Goal: Transaction & Acquisition: Download file/media

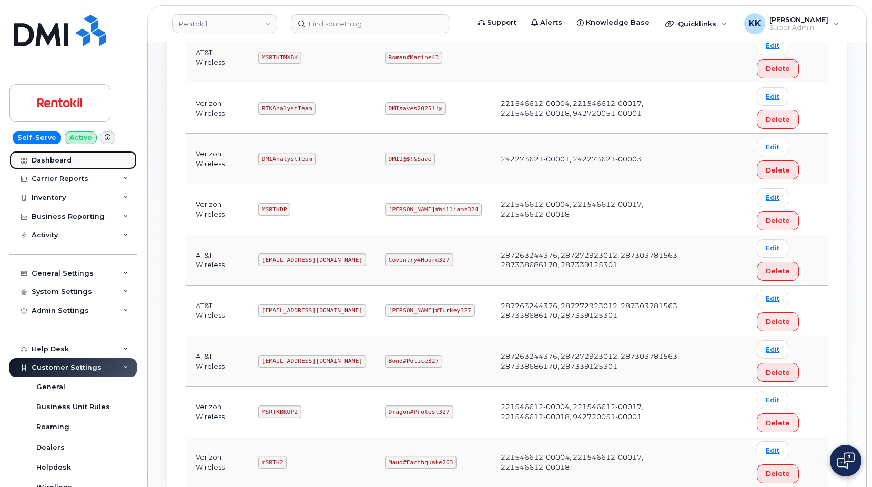
click at [62, 161] on div "Dashboard" at bounding box center [52, 160] width 40 height 8
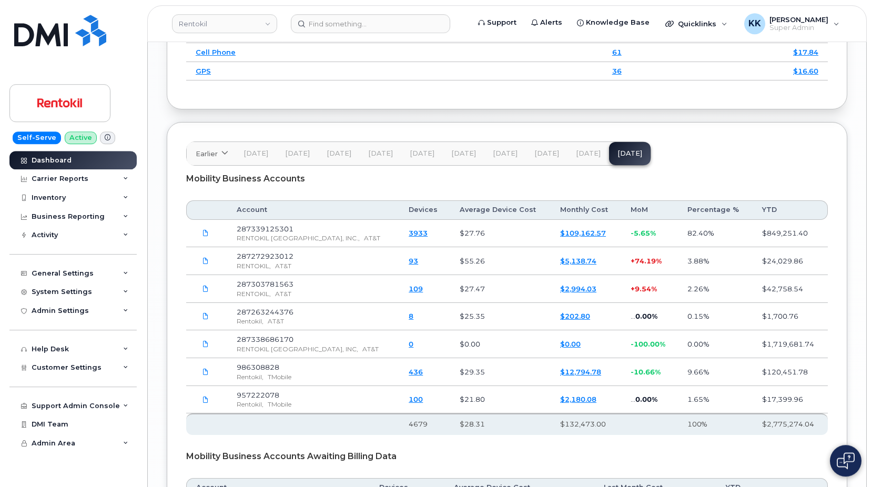
scroll to position [1663, 0]
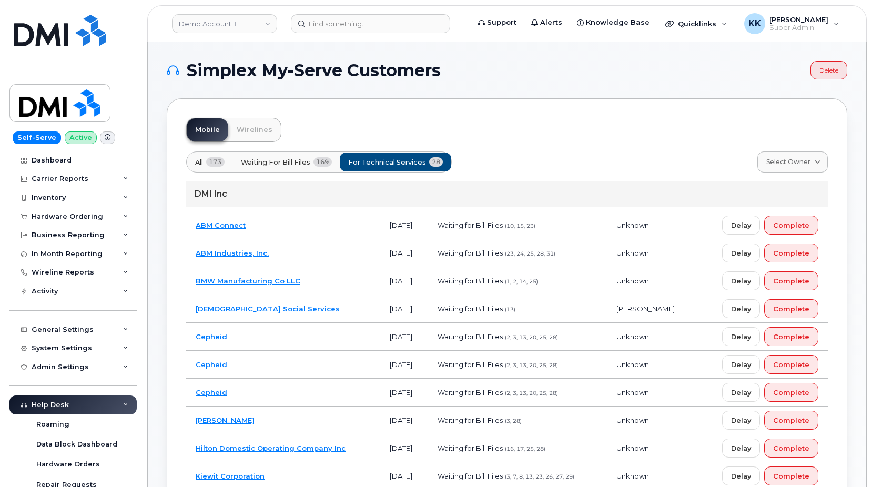
scroll to position [21, 0]
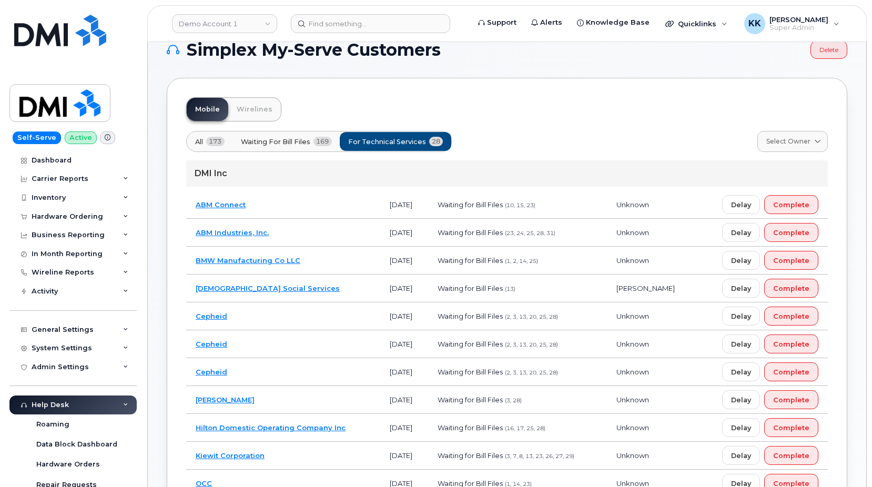
click at [312, 197] on td "ABM Connect" at bounding box center [283, 205] width 194 height 28
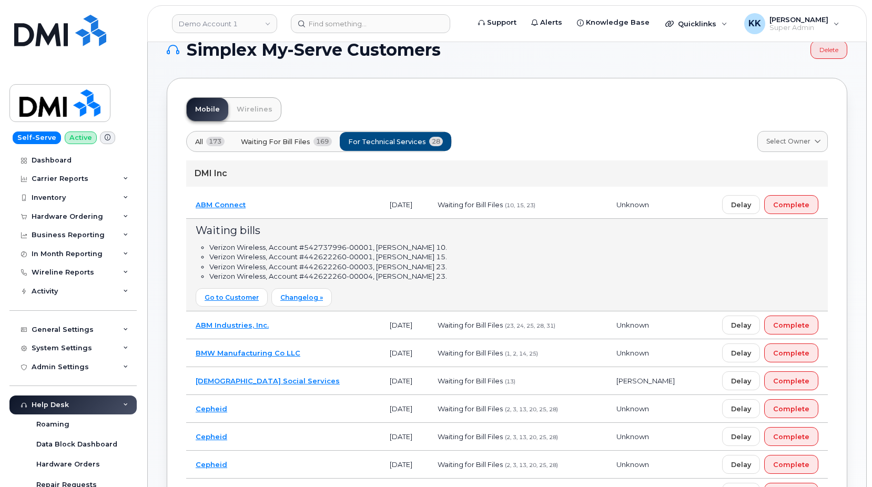
click at [282, 205] on td "ABM Connect" at bounding box center [283, 205] width 194 height 28
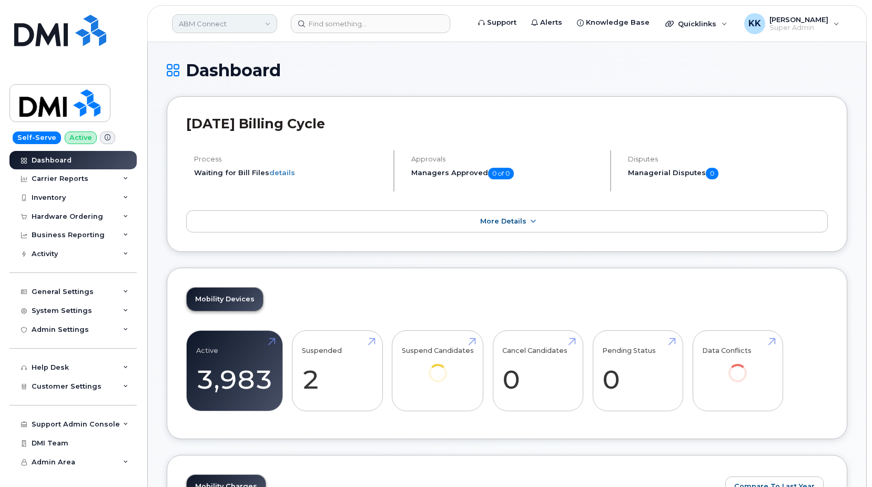
click at [206, 22] on link "ABM Connect" at bounding box center [224, 23] width 105 height 19
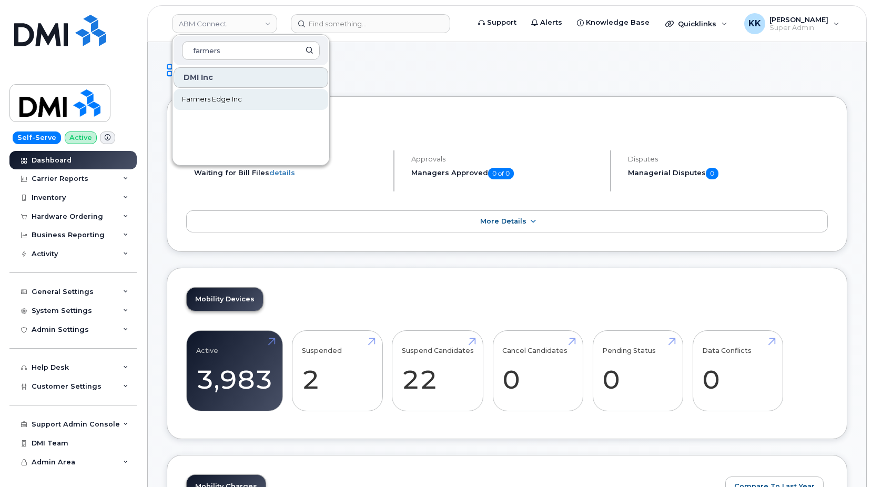
type input "farmers"
click at [208, 98] on span "Farmers Edge Inc" at bounding box center [212, 99] width 60 height 11
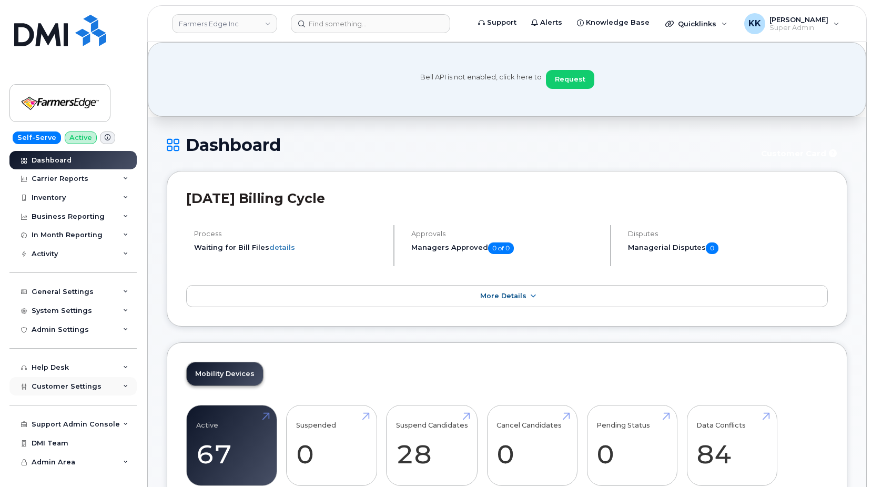
click at [76, 390] on span "Customer Settings" at bounding box center [67, 386] width 70 height 8
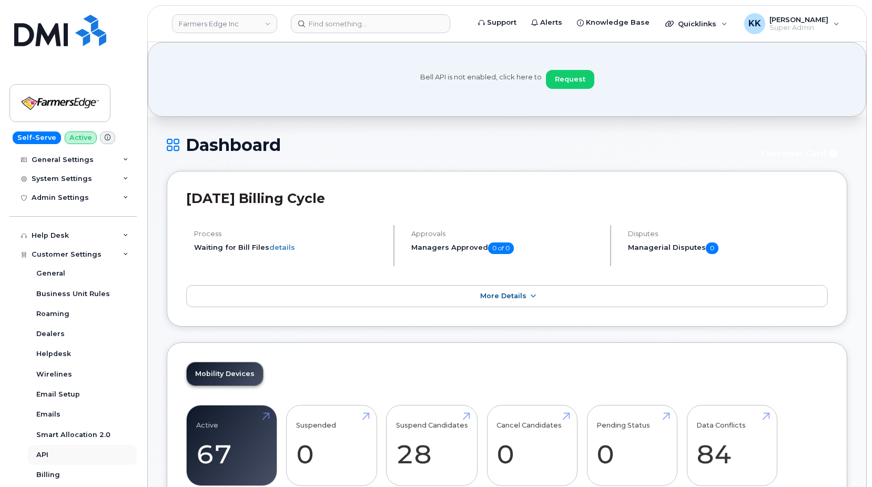
scroll to position [202, 0]
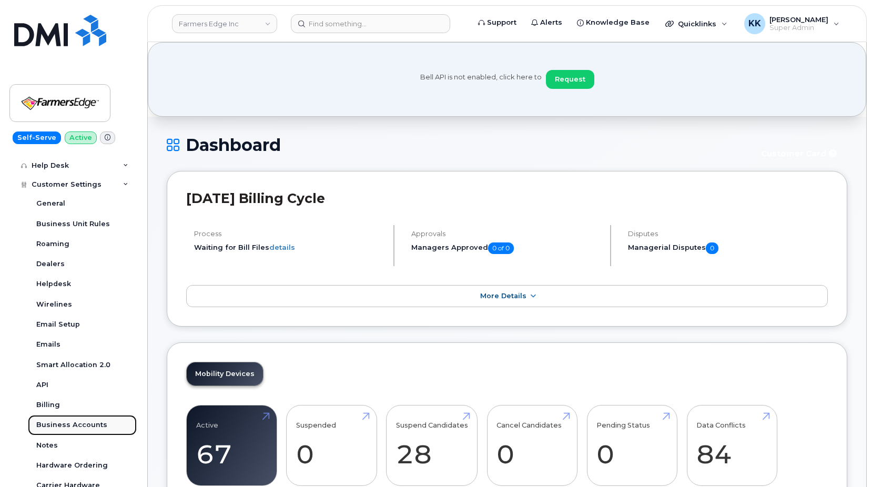
click at [77, 421] on div "Business Accounts" at bounding box center [71, 424] width 71 height 9
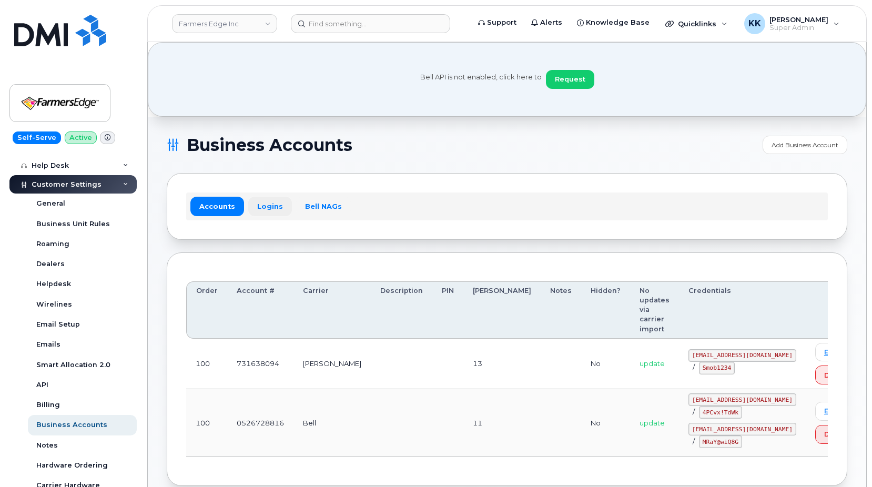
click at [277, 208] on link "Logins" at bounding box center [270, 206] width 44 height 19
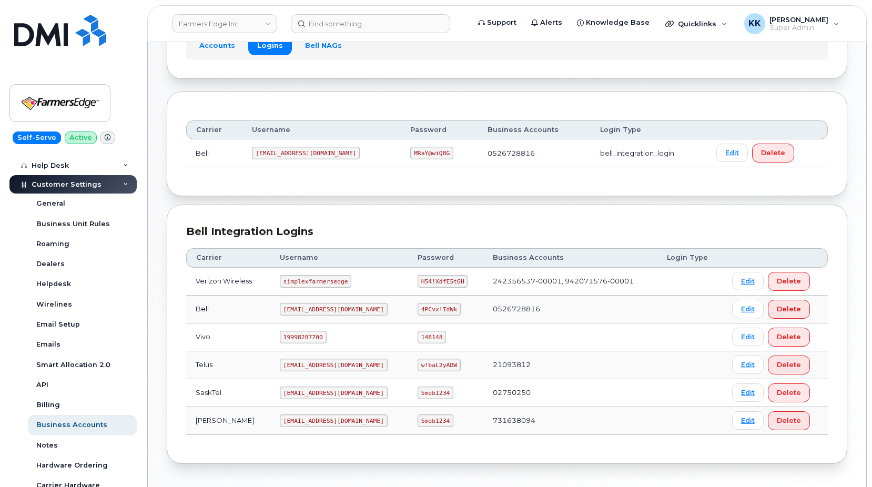
scroll to position [199, 0]
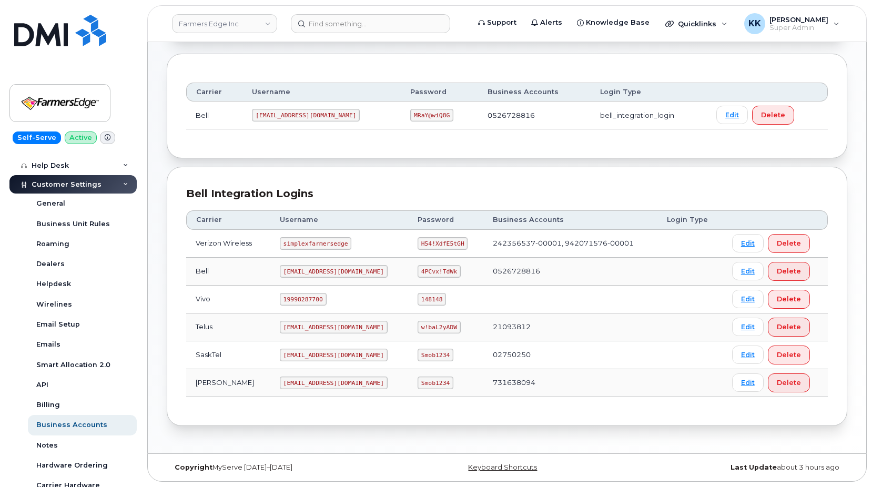
click at [332, 380] on code "farmersedge@myserve.co" at bounding box center [334, 383] width 108 height 13
click at [420, 383] on code "Smob1234" at bounding box center [436, 383] width 36 height 13
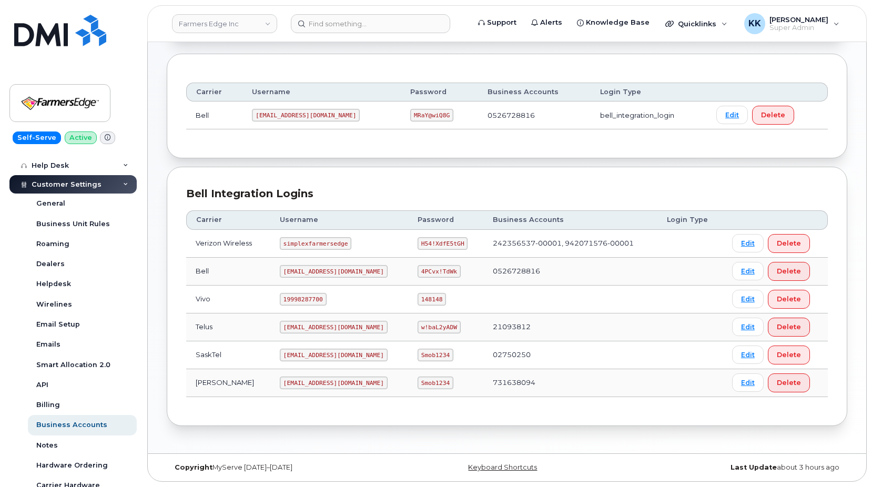
click at [420, 383] on code "Smob1234" at bounding box center [436, 383] width 36 height 13
click at [207, 28] on link "Farmers Edge Inc" at bounding box center [224, 23] width 105 height 19
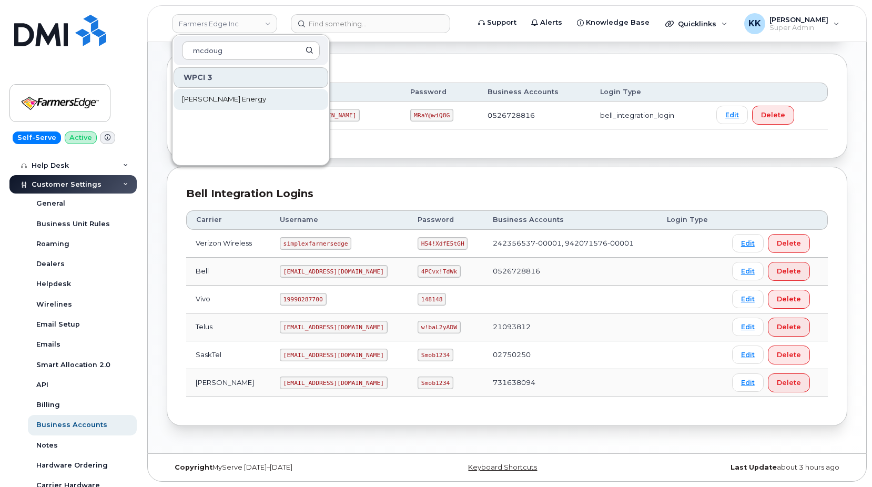
type input "mcdoug"
click at [220, 99] on span "[PERSON_NAME] Energy" at bounding box center [224, 99] width 84 height 11
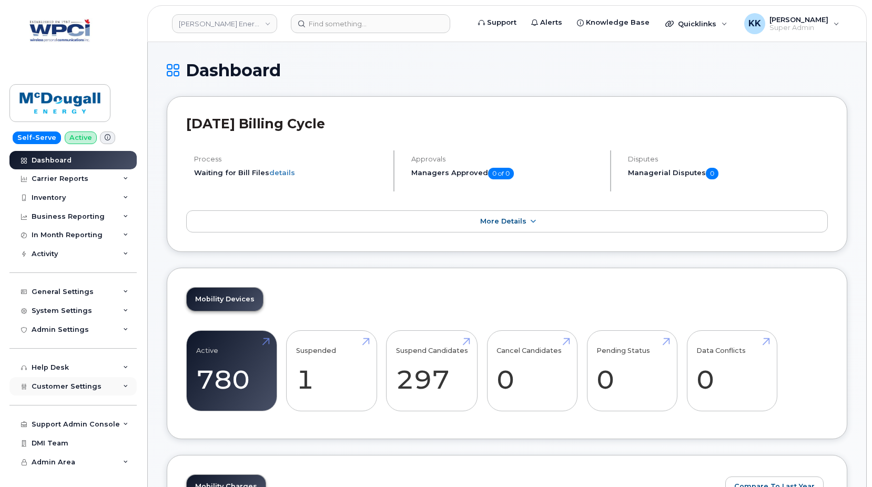
click at [66, 394] on div "Customer Settings" at bounding box center [72, 386] width 127 height 19
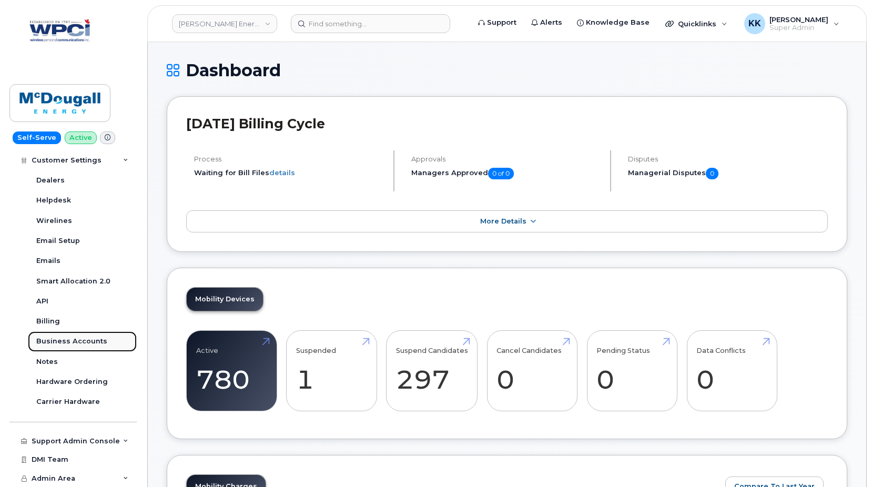
click at [65, 340] on div "Business Accounts" at bounding box center [71, 341] width 71 height 9
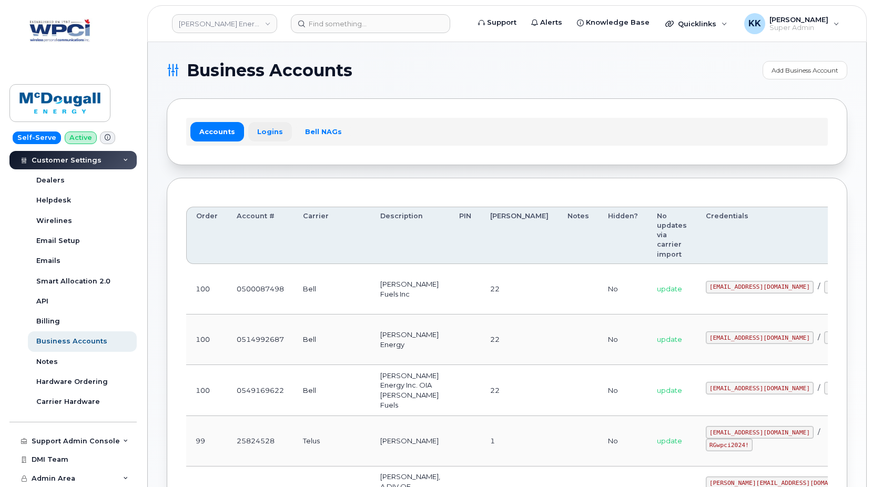
click at [280, 135] on link "Logins" at bounding box center [270, 131] width 44 height 19
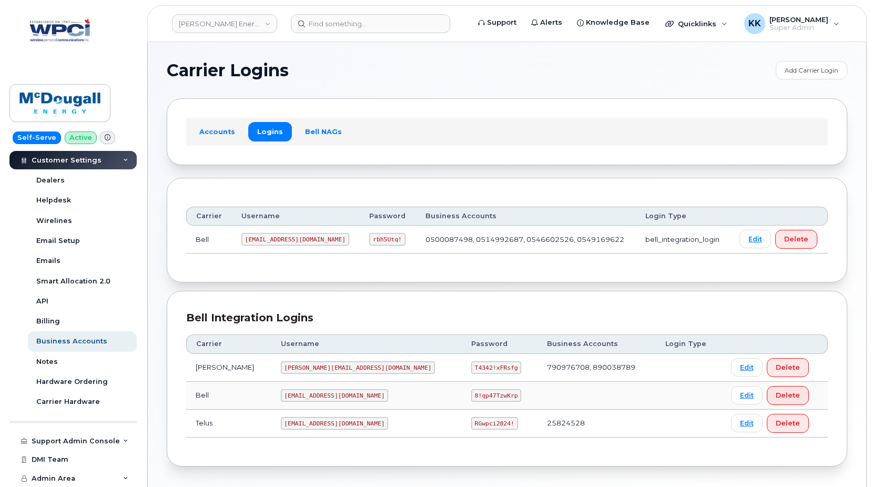
click at [301, 368] on code "[PERSON_NAME][EMAIL_ADDRESS][DOMAIN_NAME]" at bounding box center [358, 367] width 155 height 13
click at [471, 368] on code "T4342!xFRsfg" at bounding box center [496, 367] width 50 height 13
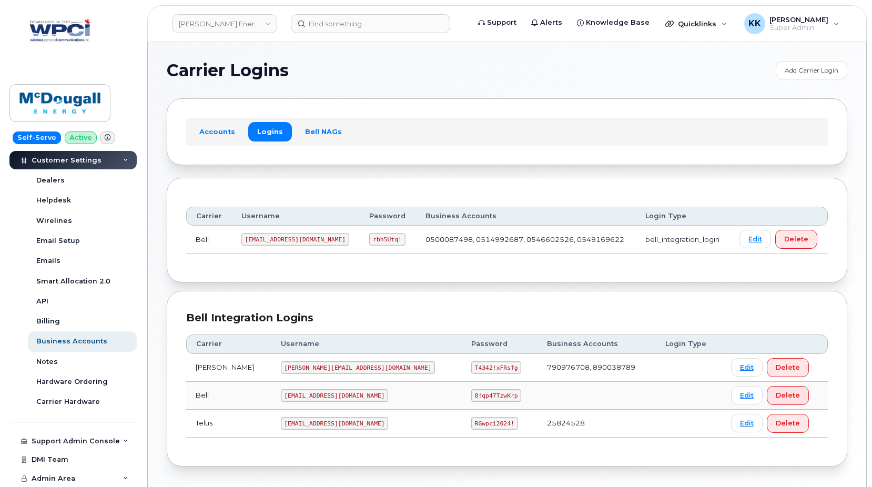
click at [471, 368] on code "T4342!xFRsfg" at bounding box center [496, 367] width 50 height 13
click at [291, 424] on code "[EMAIL_ADDRESS][DOMAIN_NAME]" at bounding box center [335, 423] width 108 height 13
click at [471, 422] on code "RGwpci2024!" at bounding box center [494, 423] width 47 height 13
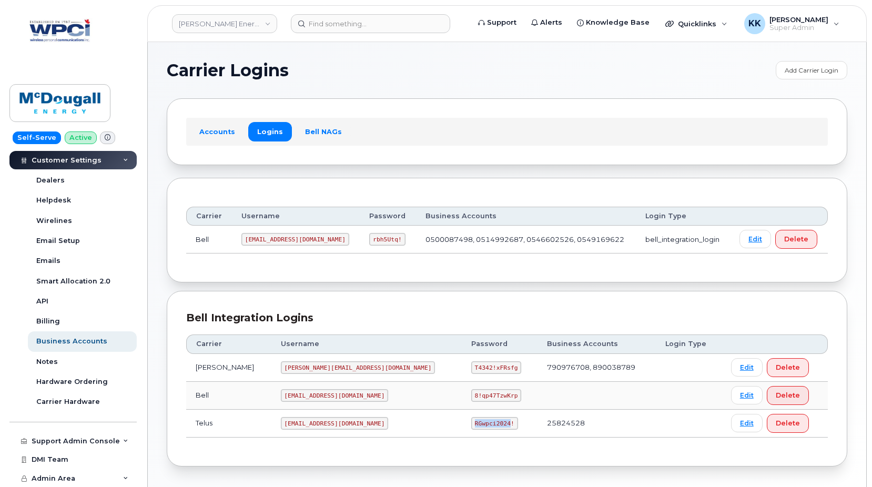
click at [471, 422] on code "RGwpci2024!" at bounding box center [494, 423] width 47 height 13
click at [188, 26] on link "McDougall Energy" at bounding box center [224, 23] width 105 height 19
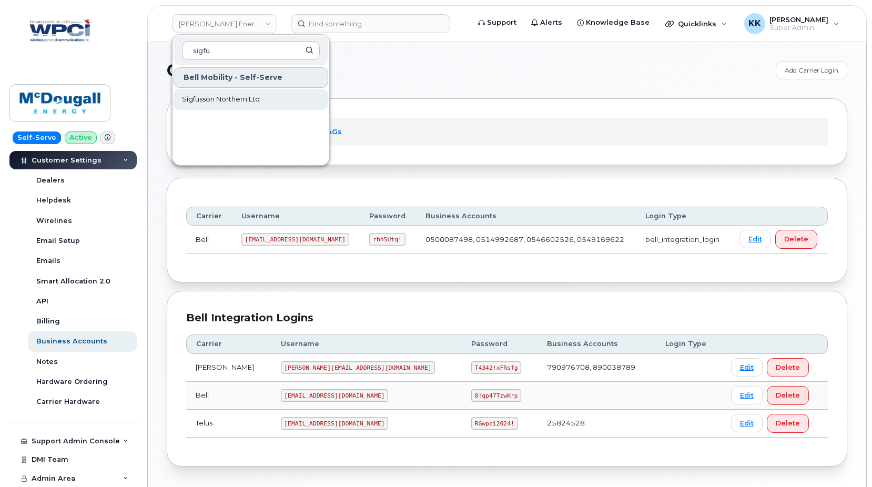
type input "sigfu"
click at [215, 101] on span "Sigfusson Northern Ltd" at bounding box center [221, 99] width 78 height 11
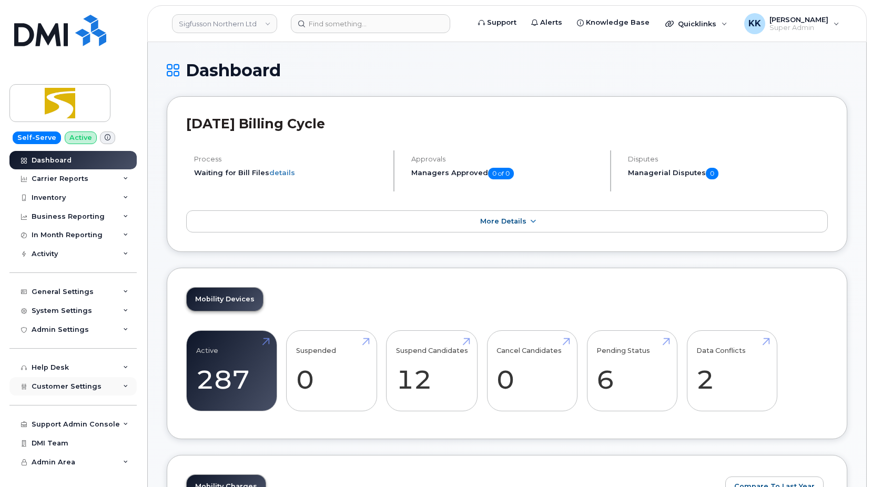
click at [83, 388] on span "Customer Settings" at bounding box center [67, 386] width 70 height 8
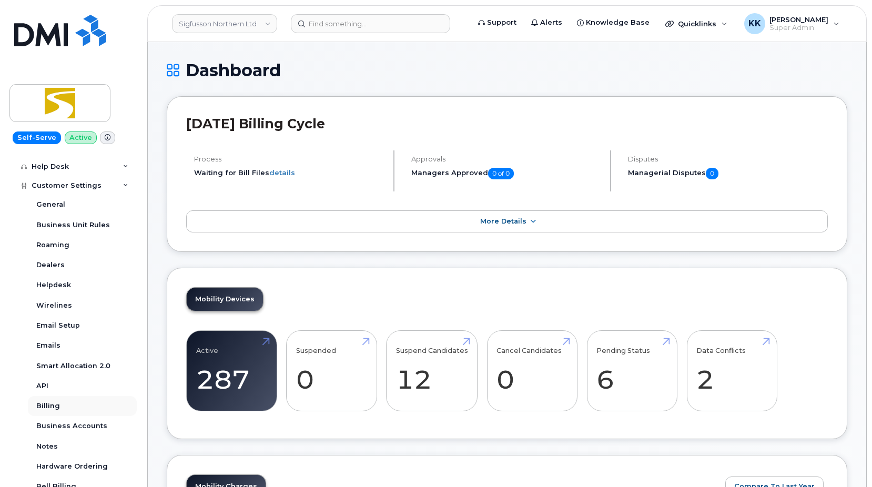
scroll to position [202, 0]
click at [78, 424] on div "Business Accounts" at bounding box center [71, 424] width 71 height 9
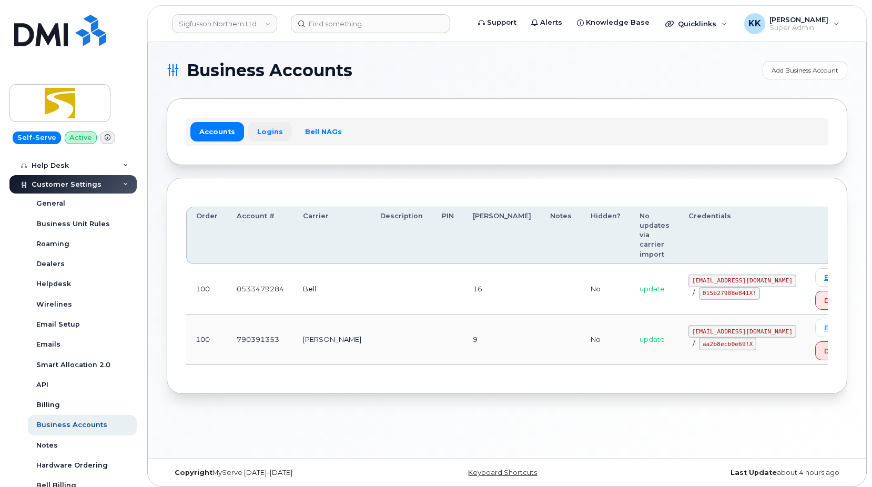
click at [274, 129] on link "Logins" at bounding box center [270, 131] width 44 height 19
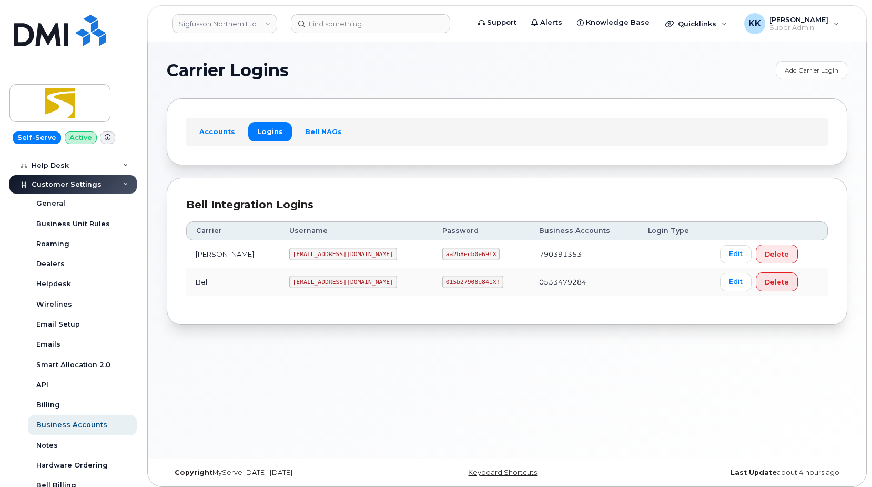
click at [305, 254] on code "sigfusson@myserve.ca" at bounding box center [343, 254] width 108 height 13
click at [442, 258] on code "aa2b8ecb0e69!X" at bounding box center [470, 254] width 57 height 13
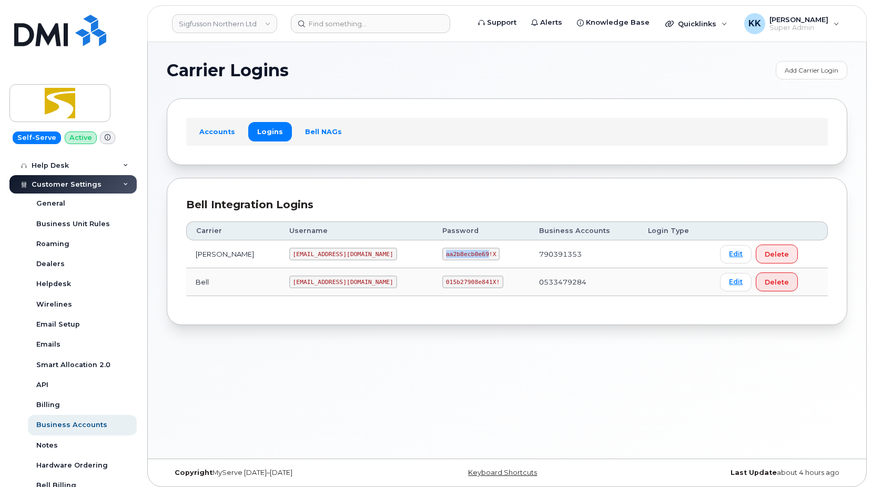
click at [442, 258] on code "aa2b8ecb0e69!X" at bounding box center [470, 254] width 57 height 13
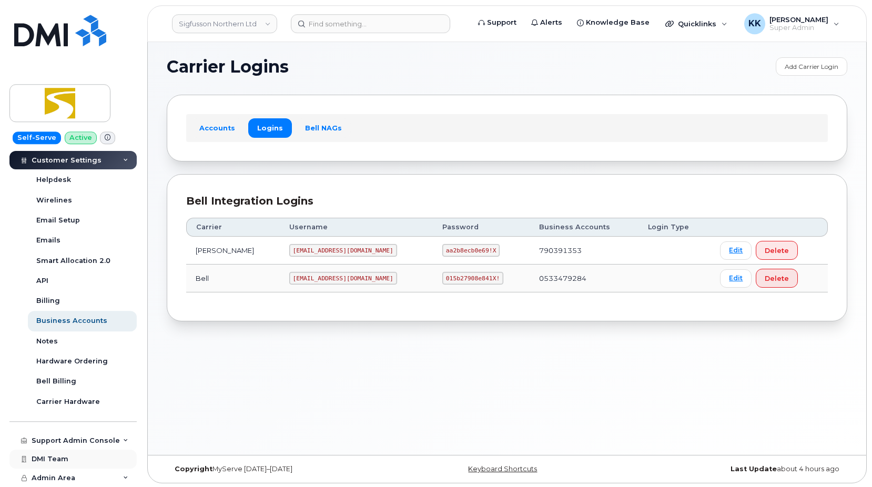
scroll to position [5, 0]
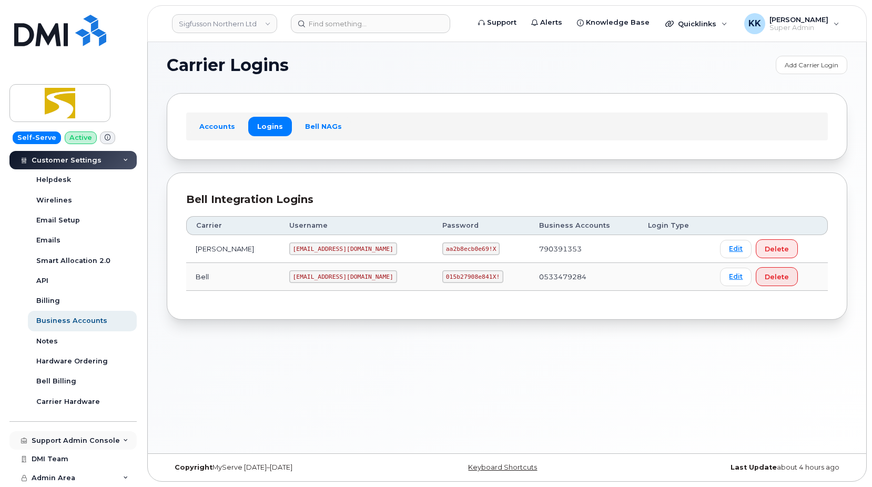
click at [77, 441] on div "Support Admin Console" at bounding box center [76, 441] width 88 height 8
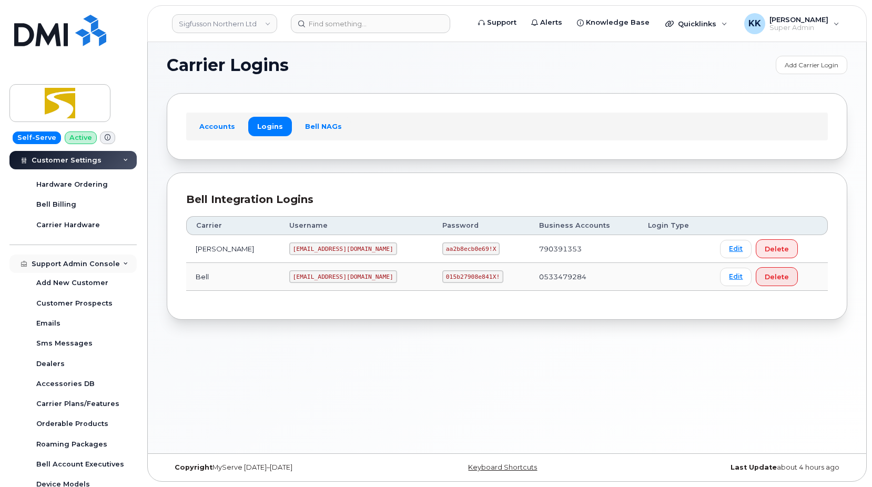
scroll to position [559, 0]
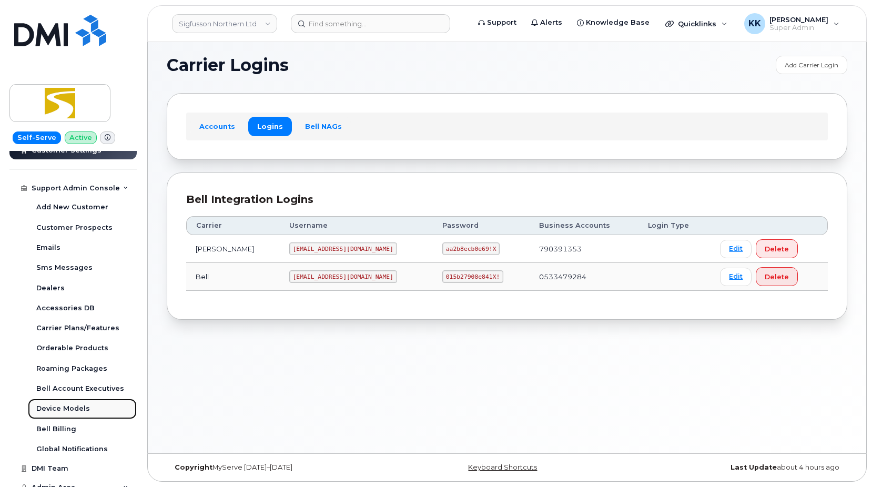
click at [72, 408] on div "Device Models" at bounding box center [63, 408] width 54 height 9
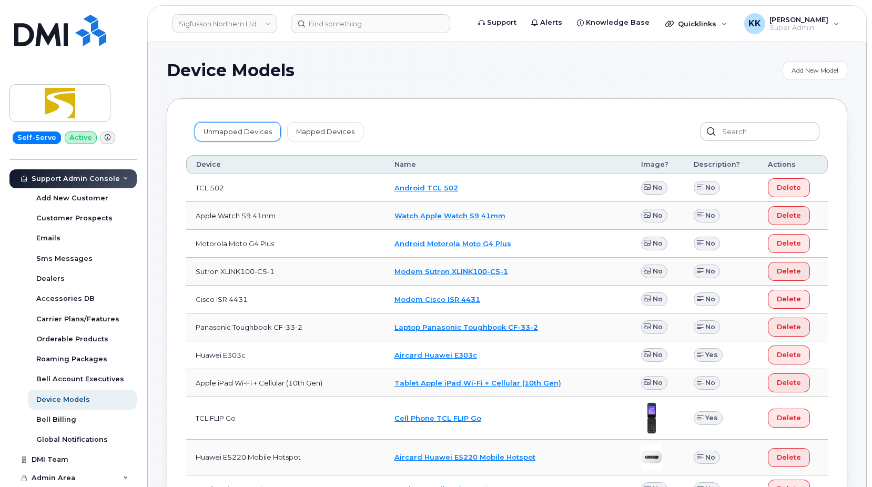
click at [229, 140] on link "Unmapped Devices" at bounding box center [238, 131] width 86 height 19
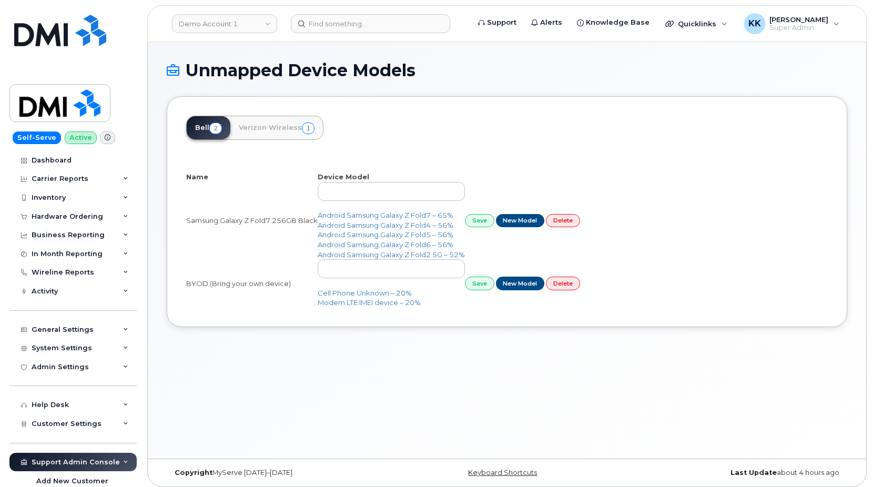
select select "25"
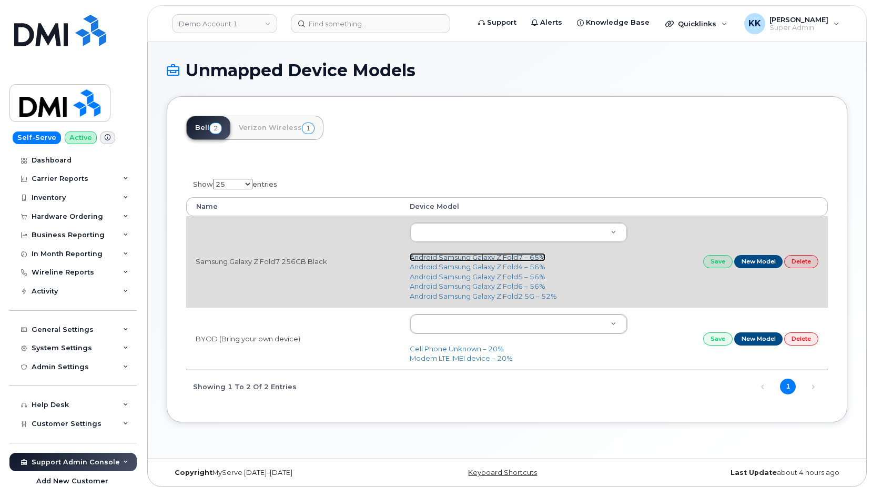
click at [478, 259] on link "Android Samsung Galaxy Z Fold7 – 65%" at bounding box center [478, 257] width 136 height 8
type input "3398"
click at [724, 262] on link "Save" at bounding box center [717, 261] width 29 height 13
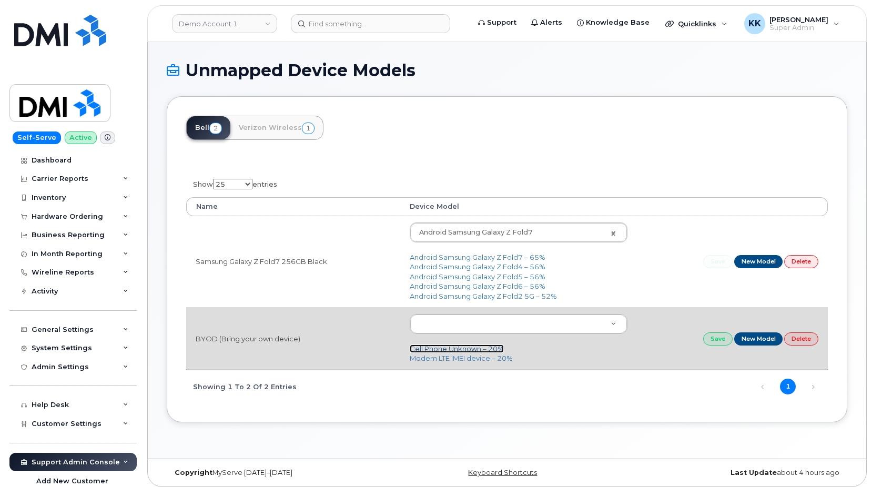
click at [469, 349] on link "Cell Phone Unknown – 20%" at bounding box center [457, 349] width 94 height 8
type input "97"
click at [704, 338] on link "Save" at bounding box center [717, 338] width 29 height 13
click at [710, 345] on link "Save" at bounding box center [717, 338] width 29 height 13
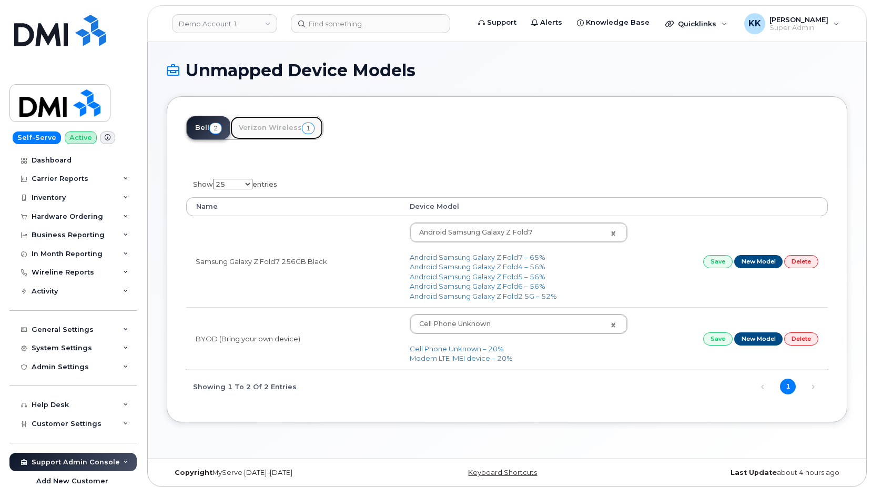
click at [279, 126] on link "Verizon Wireless 1" at bounding box center [276, 127] width 93 height 23
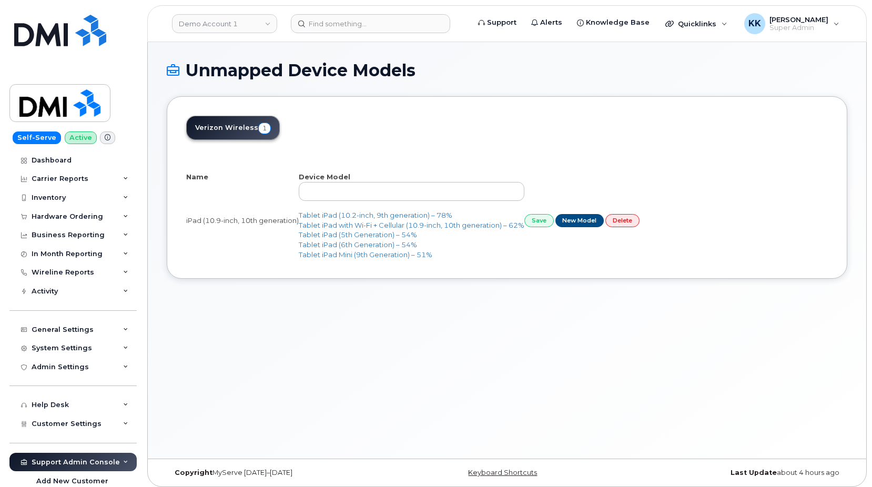
select select "25"
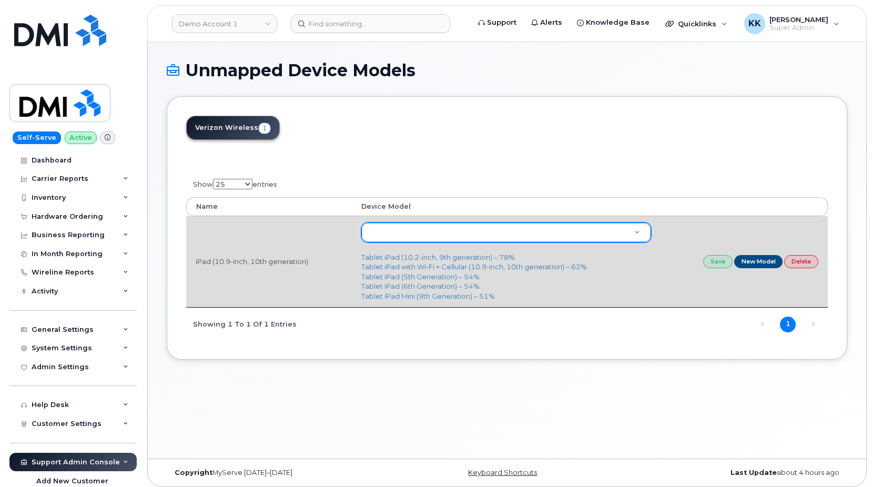
click at [435, 230] on body "Demo Account 1 Support Alerts Knowledge Base Quicklinks Suspend / Cancel Device…" at bounding box center [436, 246] width 872 height 492
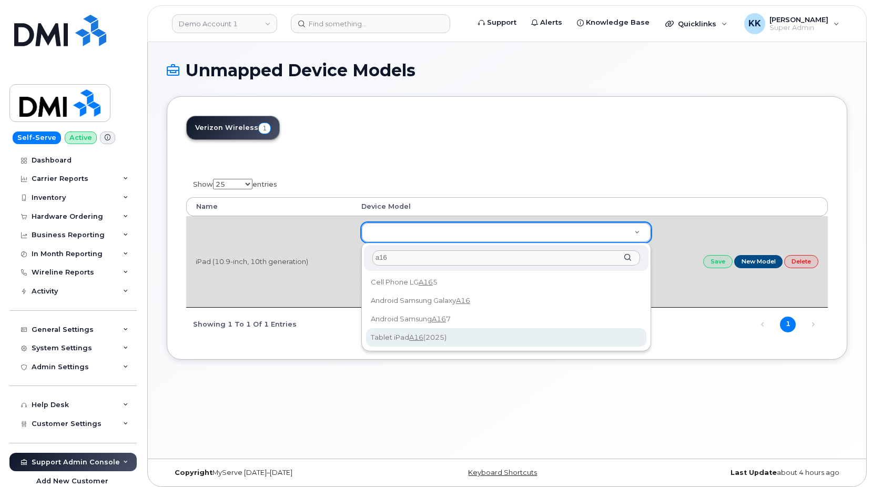
type input "a16"
type input "3318"
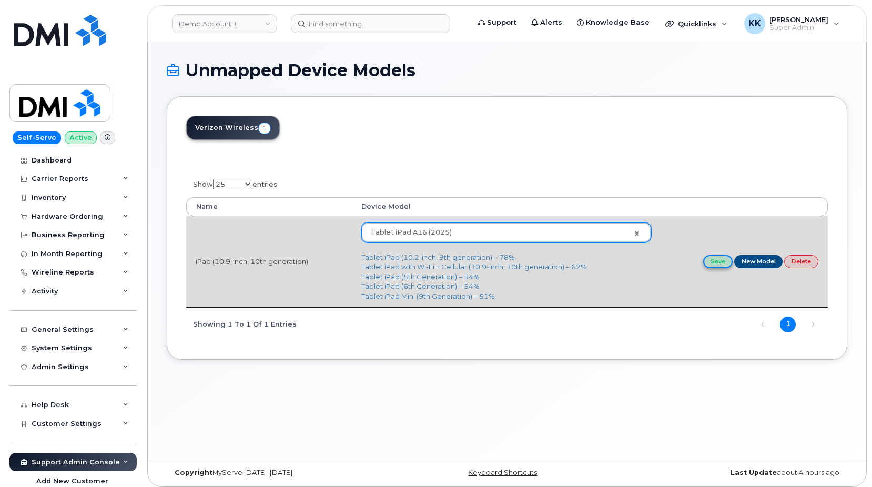
click at [714, 264] on link "Save" at bounding box center [717, 261] width 29 height 13
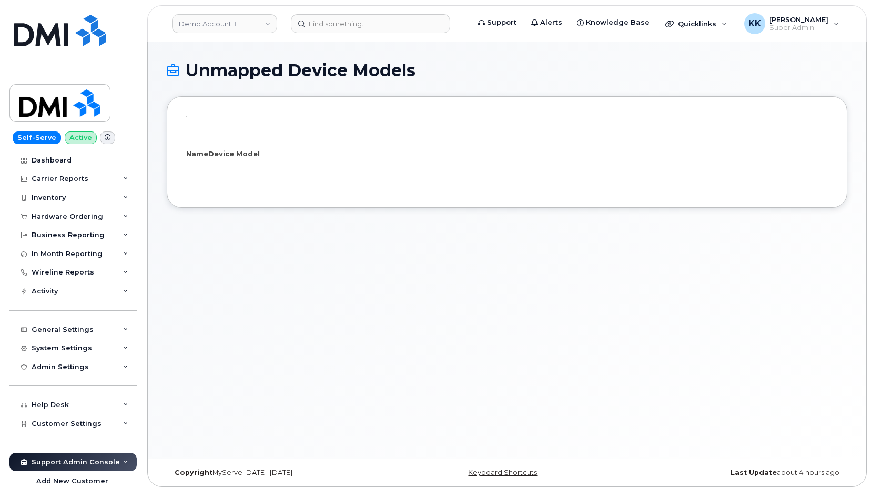
select select "25"
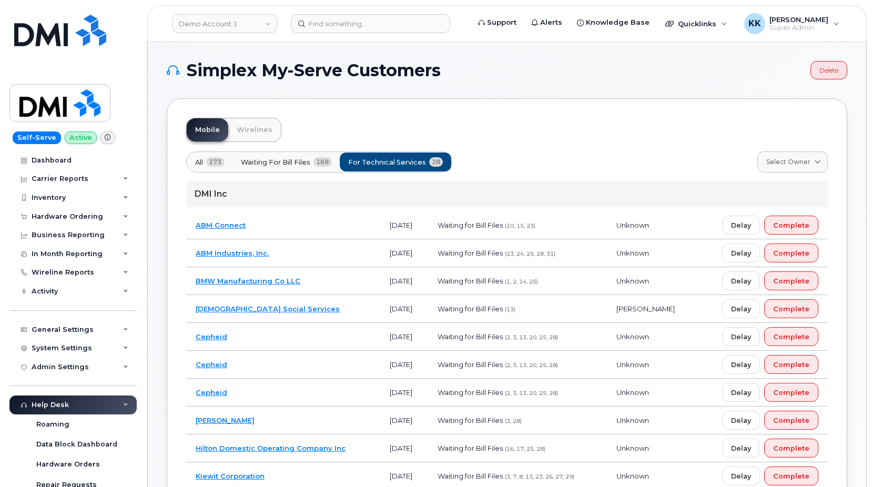
scroll to position [21, 0]
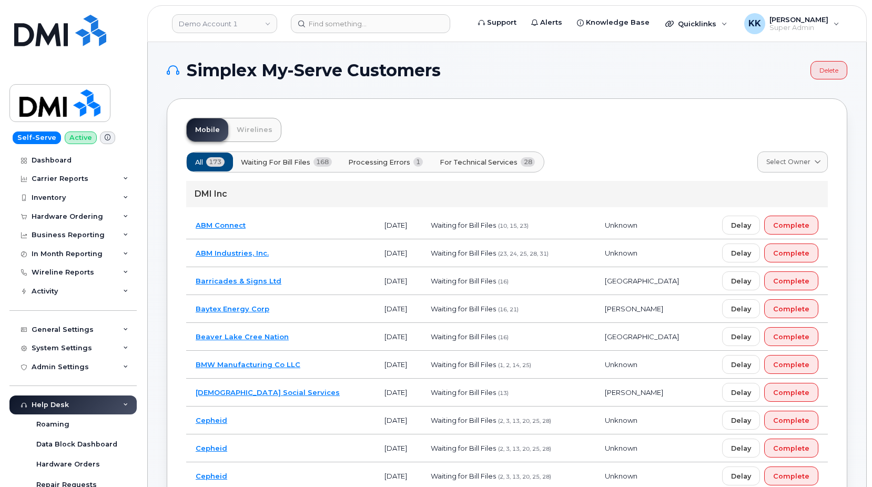
click at [503, 165] on span "For Technical Services" at bounding box center [479, 162] width 78 height 10
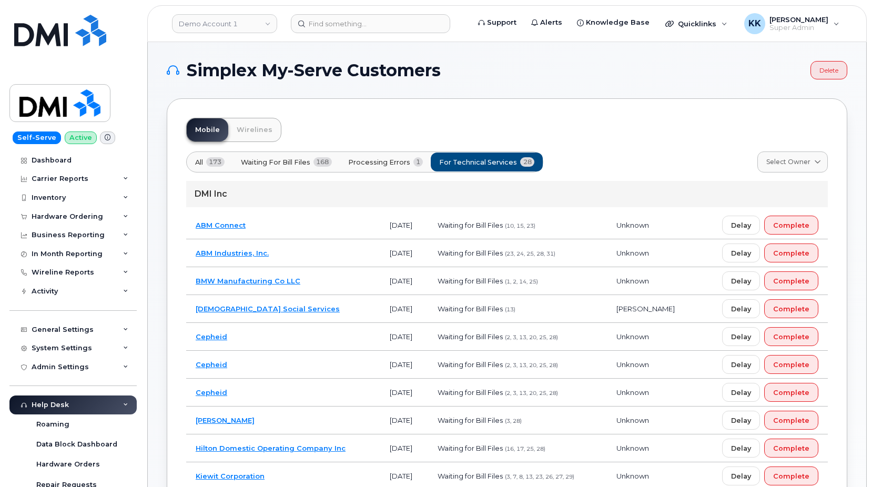
click at [316, 308] on td "Catholic Social Services" at bounding box center [283, 309] width 194 height 28
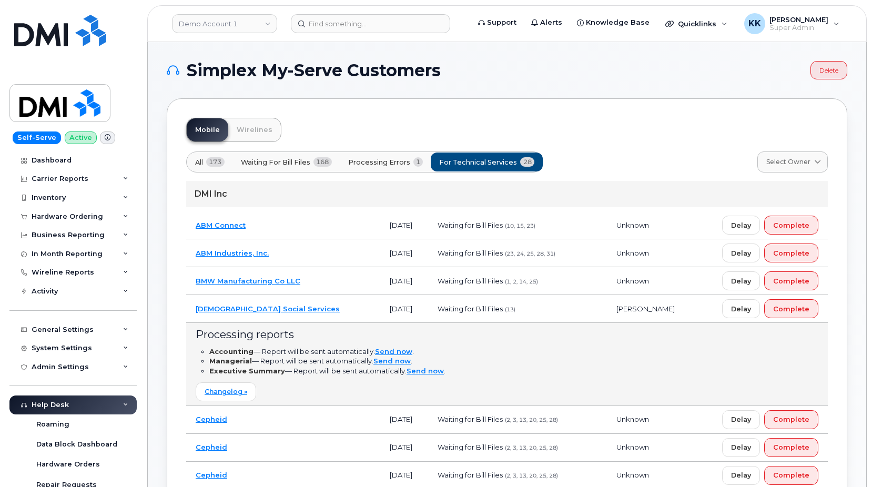
click at [316, 308] on td "Catholic Social Services" at bounding box center [283, 309] width 194 height 28
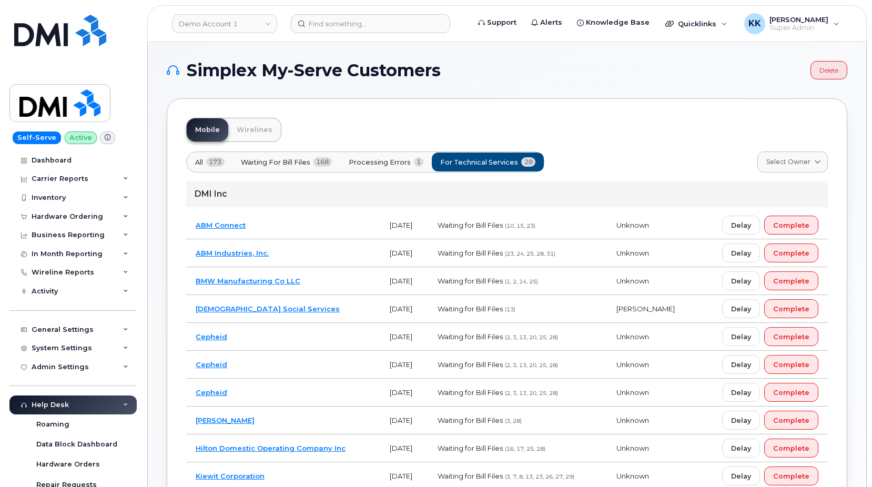
click at [372, 167] on span "Processing Errors" at bounding box center [380, 162] width 62 height 10
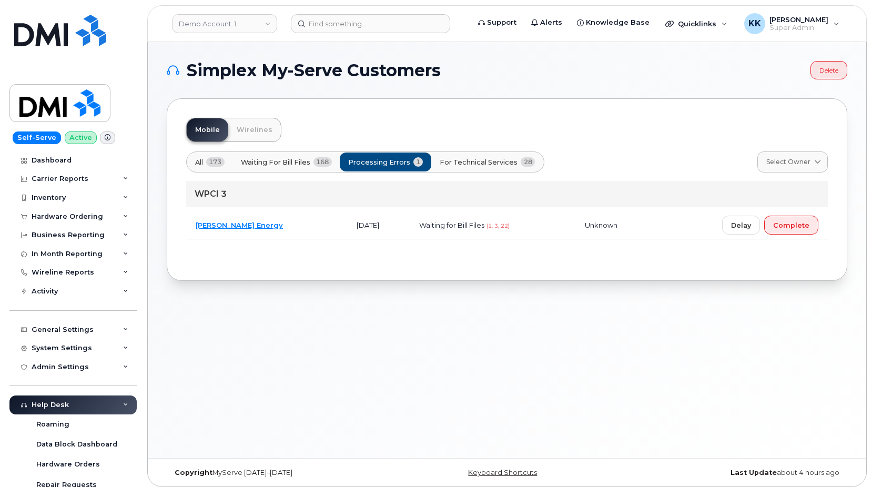
click at [476, 164] on span "For Technical Services" at bounding box center [479, 162] width 78 height 10
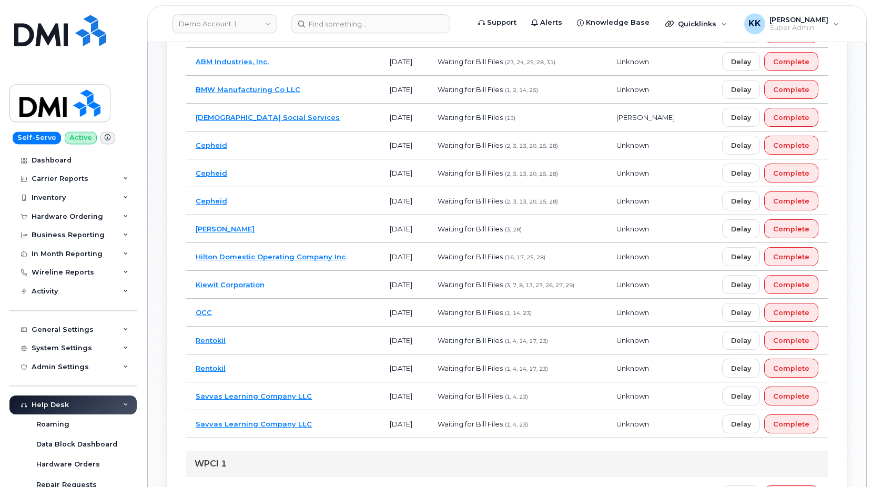
scroll to position [215, 0]
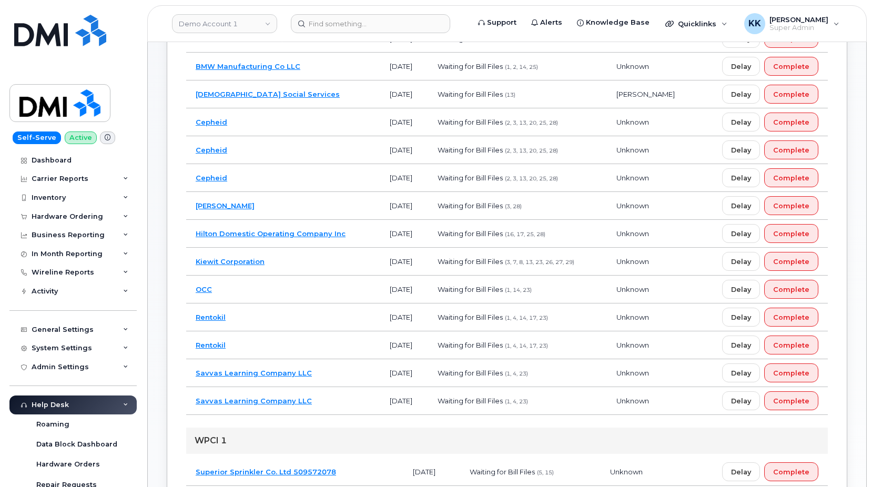
click at [326, 340] on td "Rentokil" at bounding box center [283, 345] width 194 height 28
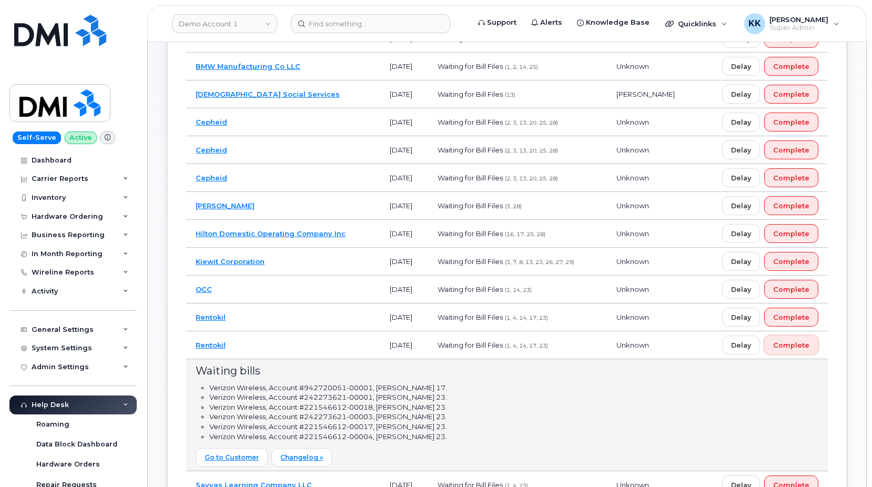
click at [792, 346] on span "Complete" at bounding box center [791, 345] width 36 height 10
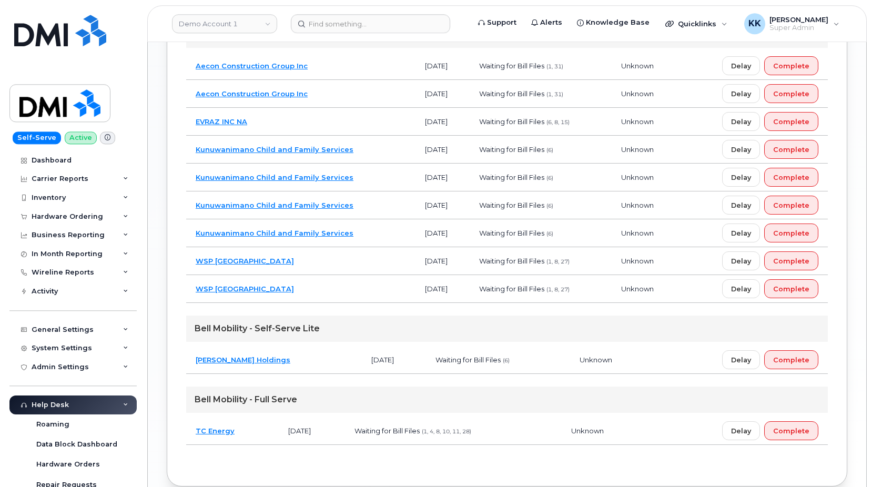
scroll to position [698, 0]
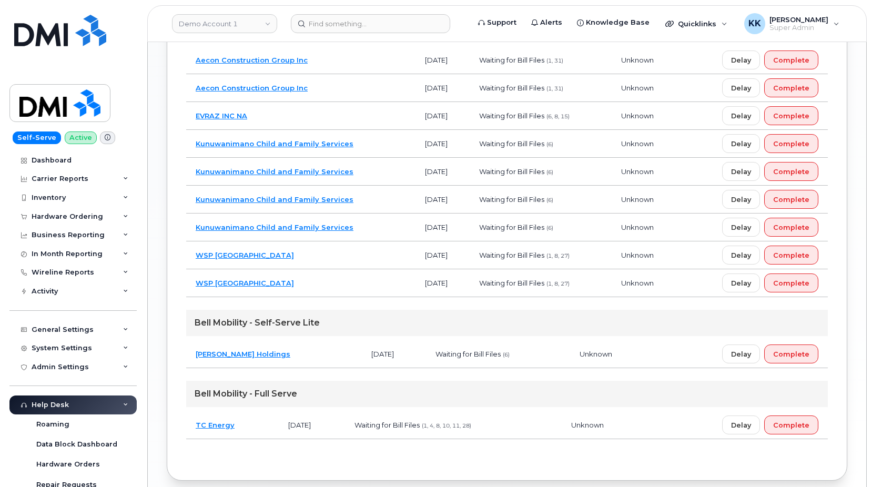
click at [292, 360] on td "Dumas Holdings" at bounding box center [274, 354] width 176 height 28
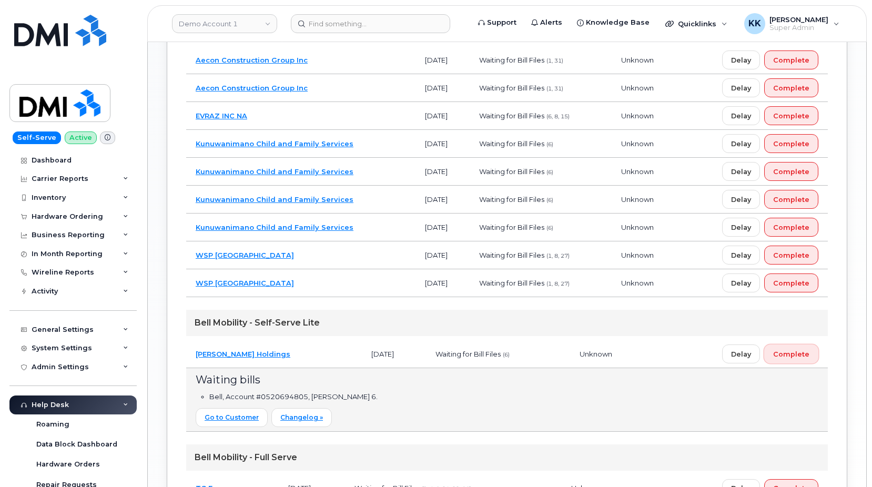
click at [789, 354] on span "Complete" at bounding box center [791, 354] width 36 height 10
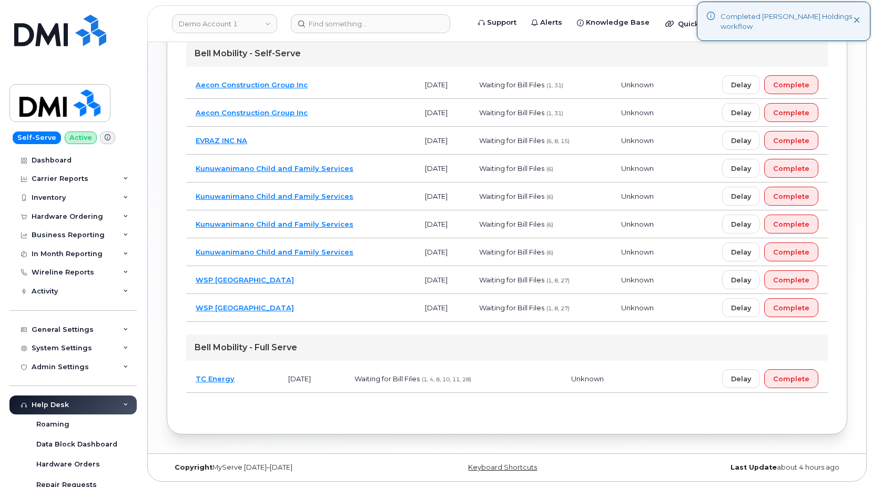
click at [347, 278] on td "WSP Canada" at bounding box center [300, 280] width 229 height 28
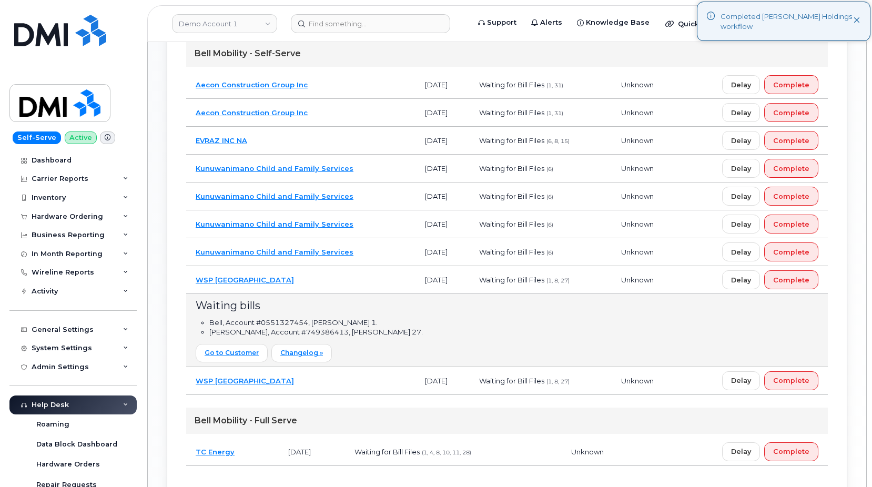
click at [347, 277] on td "WSP Canada" at bounding box center [300, 280] width 229 height 28
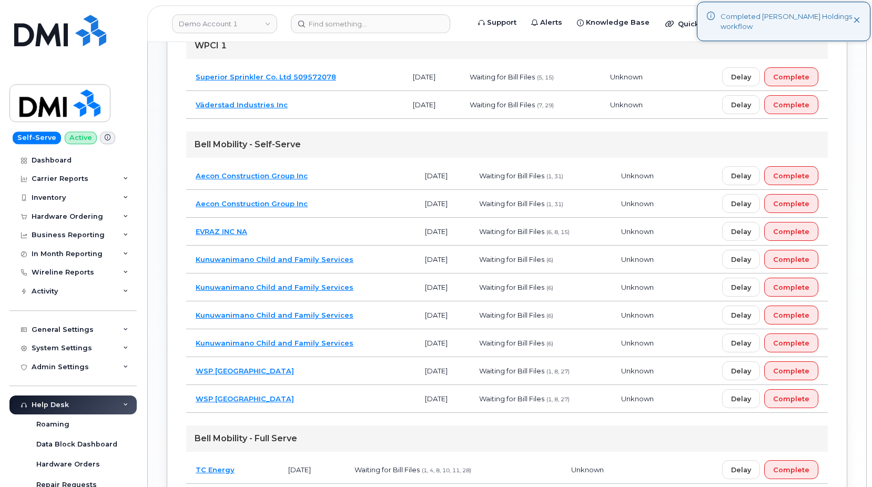
scroll to position [566, 0]
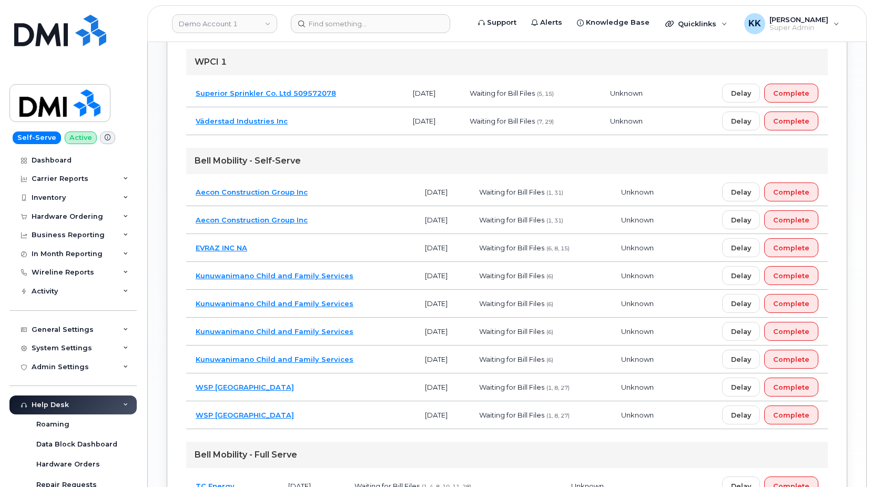
click at [380, 329] on td "Kunuwanimano Child and Family Services" at bounding box center [300, 332] width 229 height 28
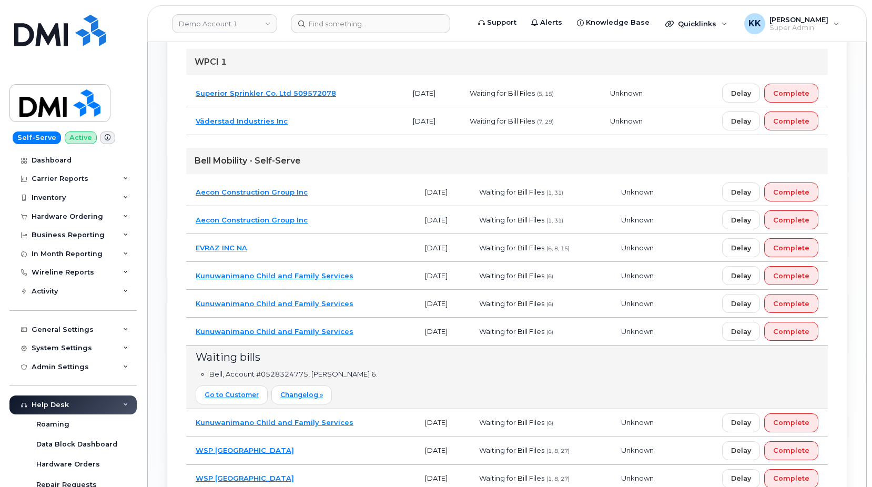
click at [366, 340] on td "Kunuwanimano Child and Family Services" at bounding box center [300, 332] width 229 height 28
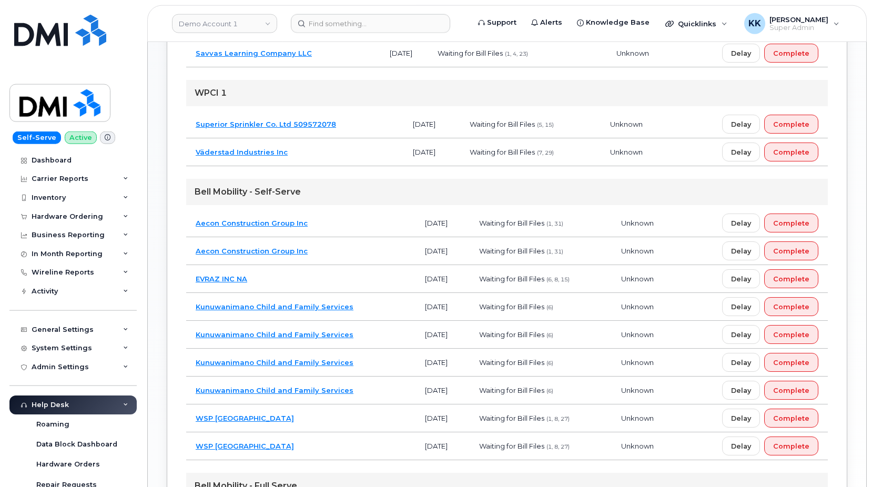
scroll to position [512, 0]
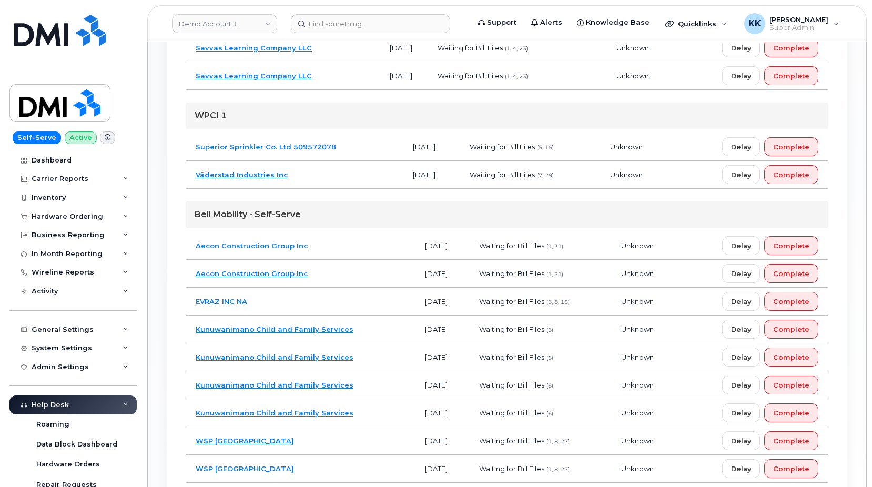
click at [364, 274] on td "Aecon Construction Group Inc" at bounding box center [300, 274] width 229 height 28
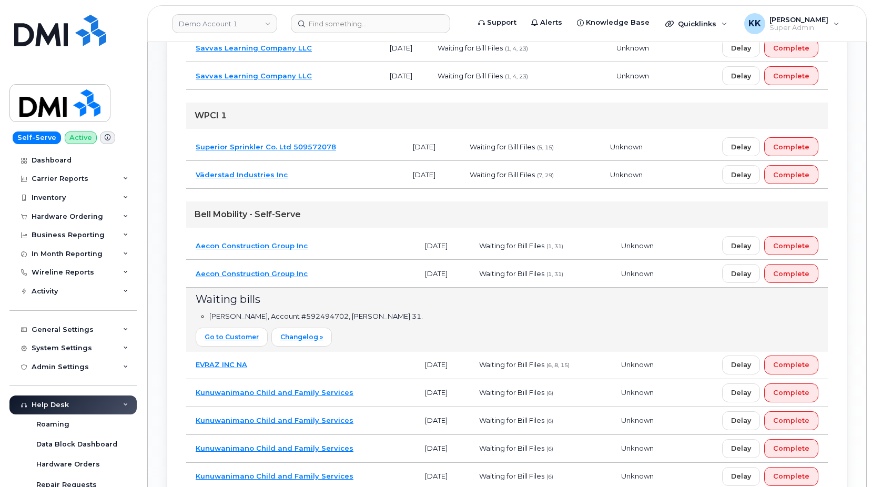
click at [364, 274] on td "Aecon Construction Group Inc" at bounding box center [300, 274] width 229 height 28
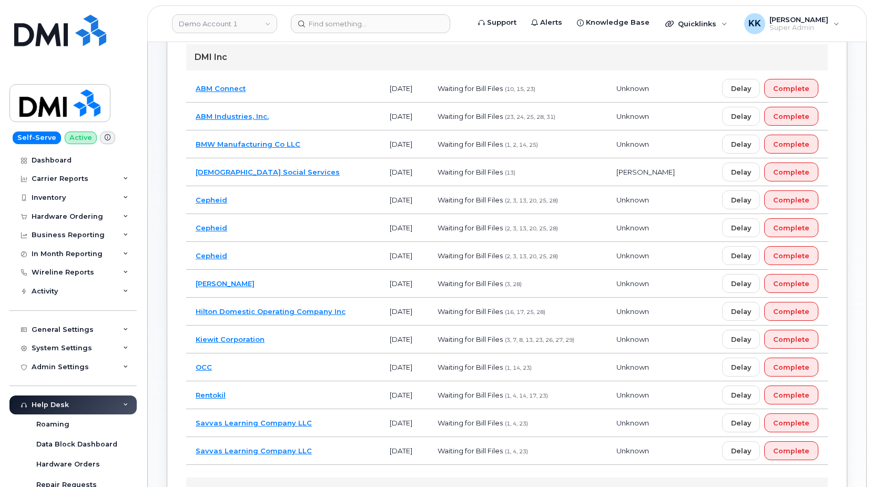
scroll to position [136, 0]
click at [348, 247] on td "Cepheid" at bounding box center [283, 257] width 194 height 28
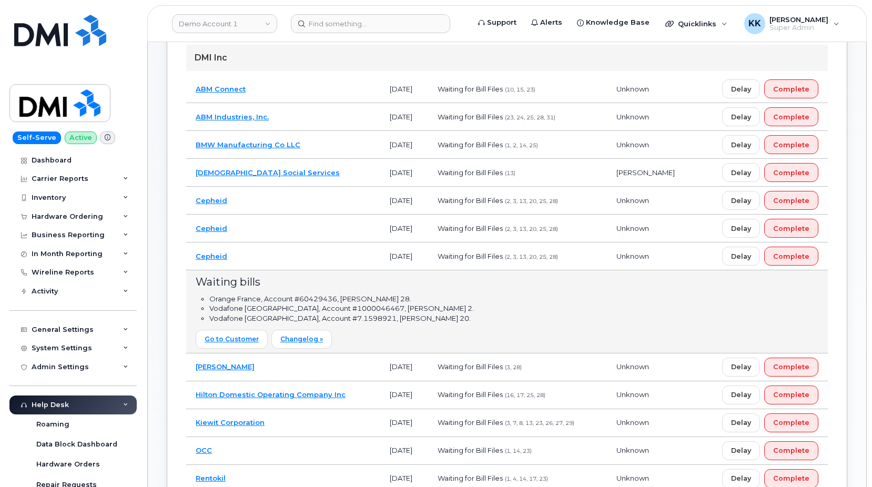
click at [348, 254] on td "Cepheid" at bounding box center [283, 257] width 194 height 28
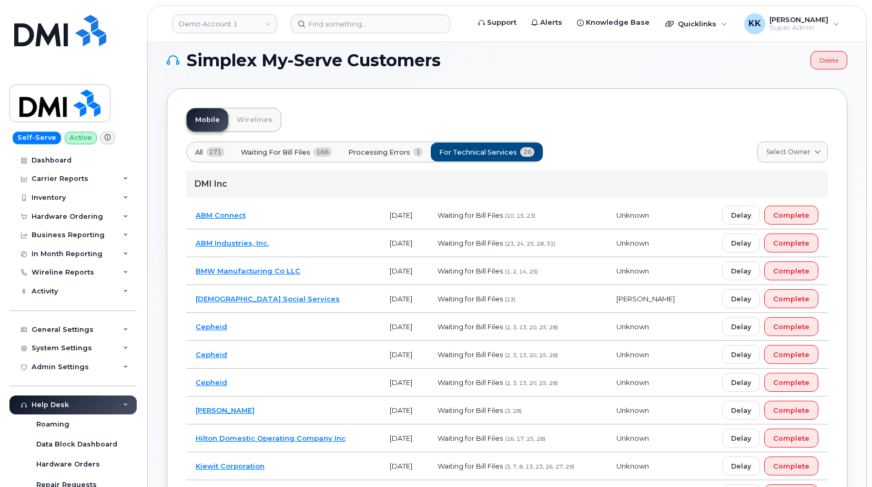
scroll to position [0, 0]
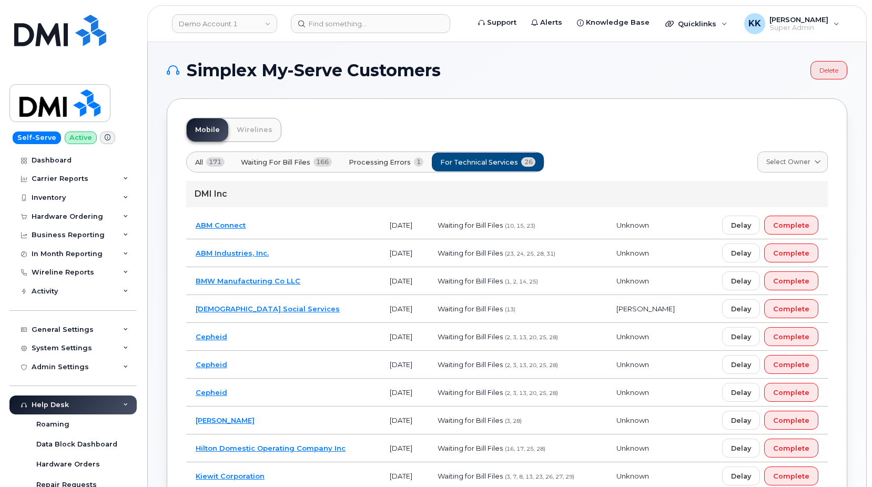
click at [380, 167] on button "Processing Errors 1" at bounding box center [386, 162] width 93 height 19
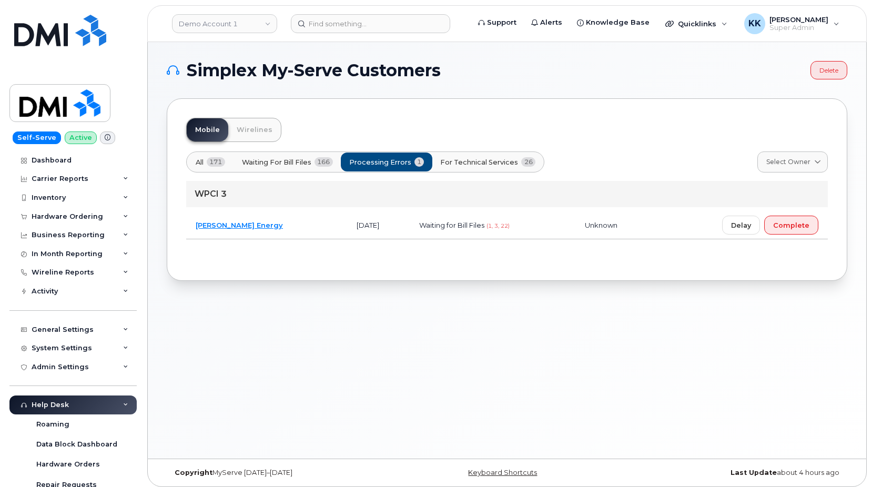
click at [204, 165] on span "All" at bounding box center [200, 162] width 8 height 10
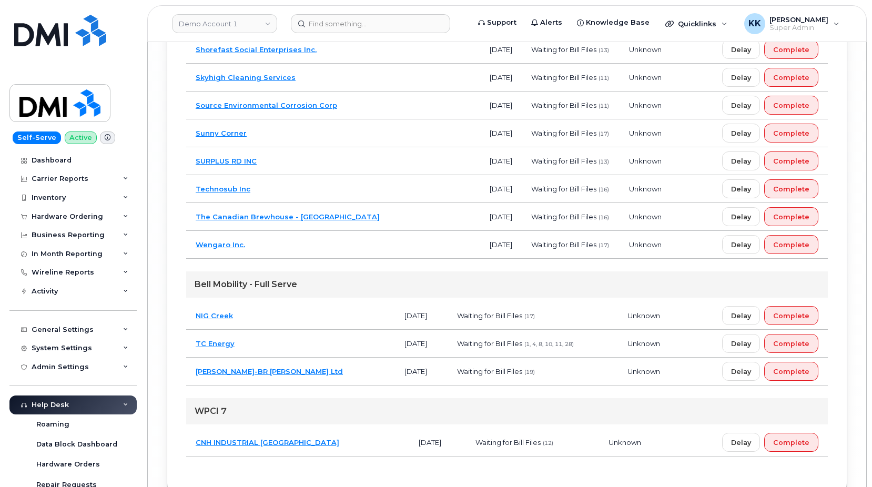
scroll to position [4925, 0]
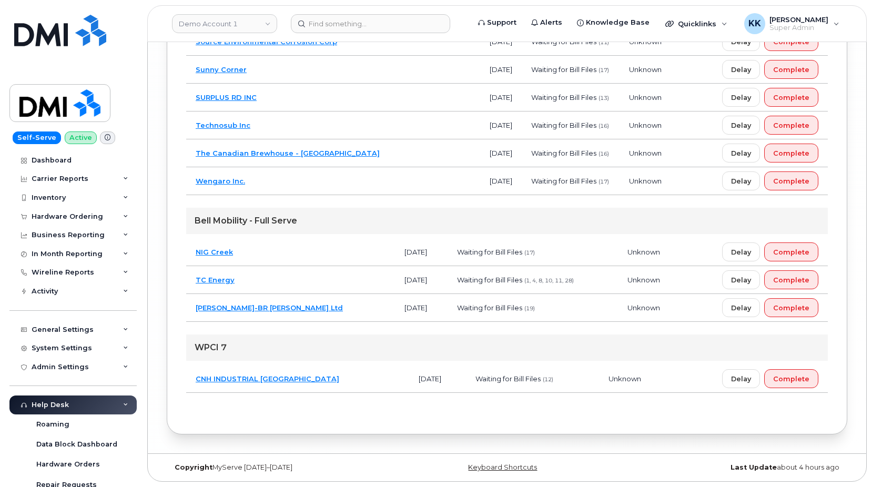
click at [326, 375] on td "CNH INDUSTRIAL CANADA" at bounding box center [297, 379] width 223 height 28
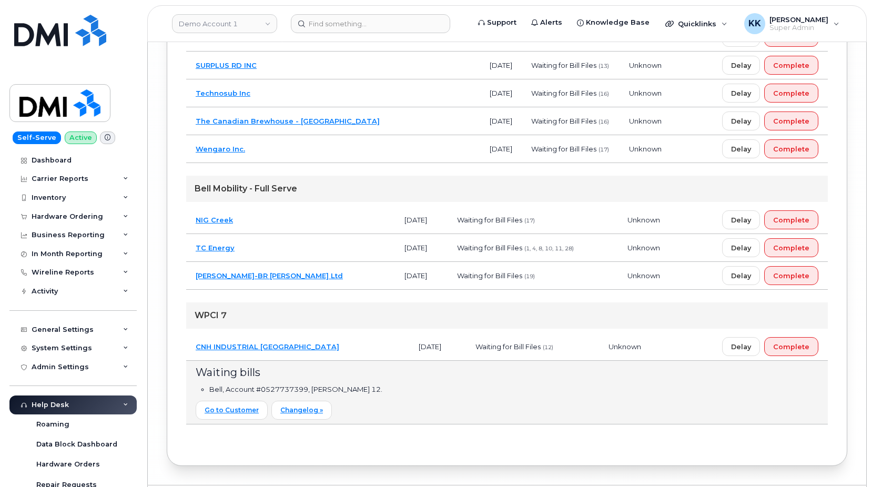
click at [326, 361] on td "CNH INDUSTRIAL CANADA" at bounding box center [297, 347] width 223 height 28
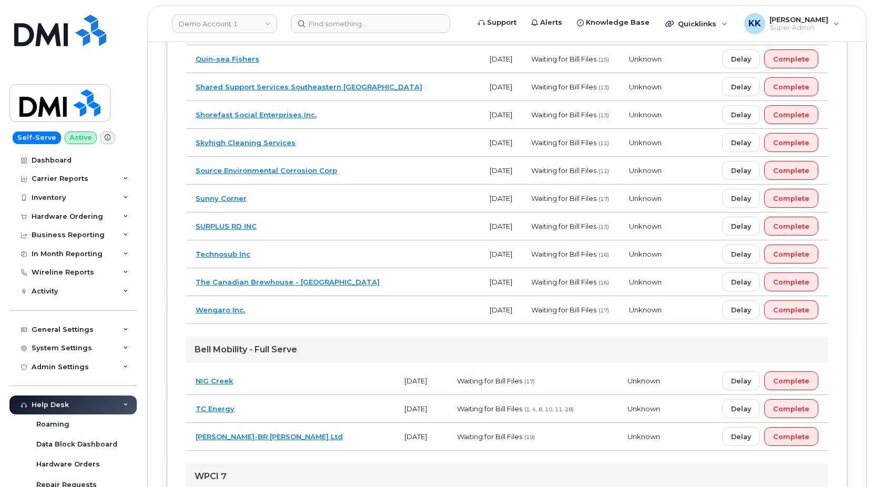
scroll to position [4711, 0]
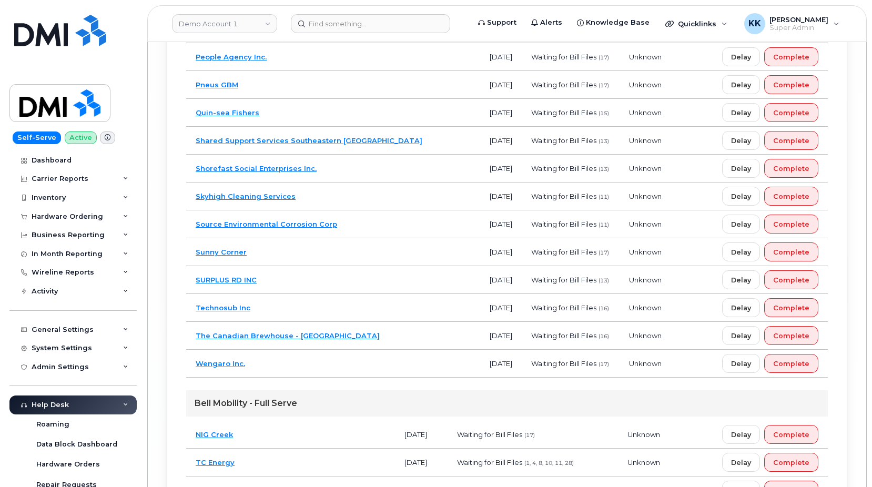
click at [368, 238] on td "Source Environmental Corrosion Corp" at bounding box center [333, 224] width 294 height 28
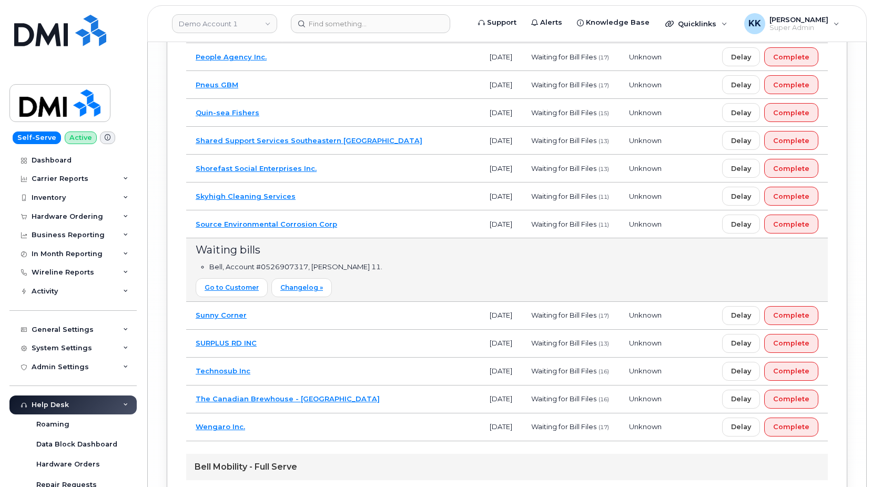
click at [368, 238] on td "Source Environmental Corrosion Corp" at bounding box center [333, 224] width 294 height 28
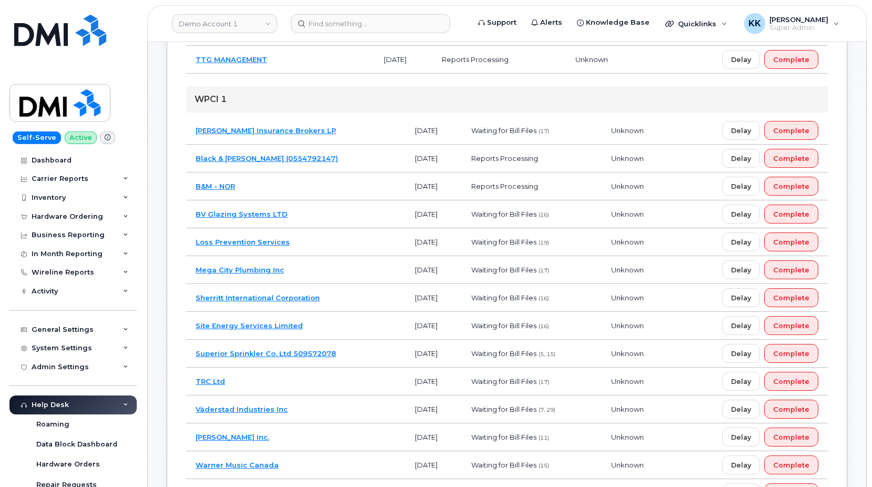
scroll to position [632, 0]
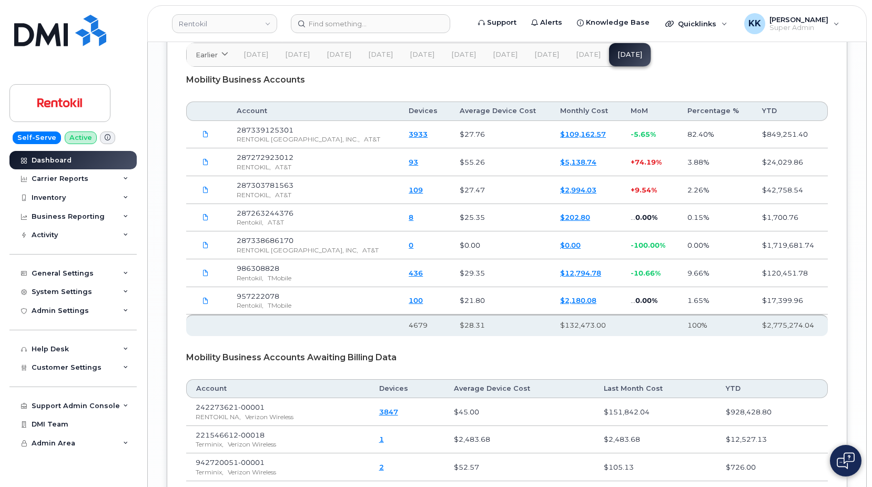
scroll to position [1663, 0]
click at [66, 156] on div "Dashboard" at bounding box center [52, 160] width 40 height 8
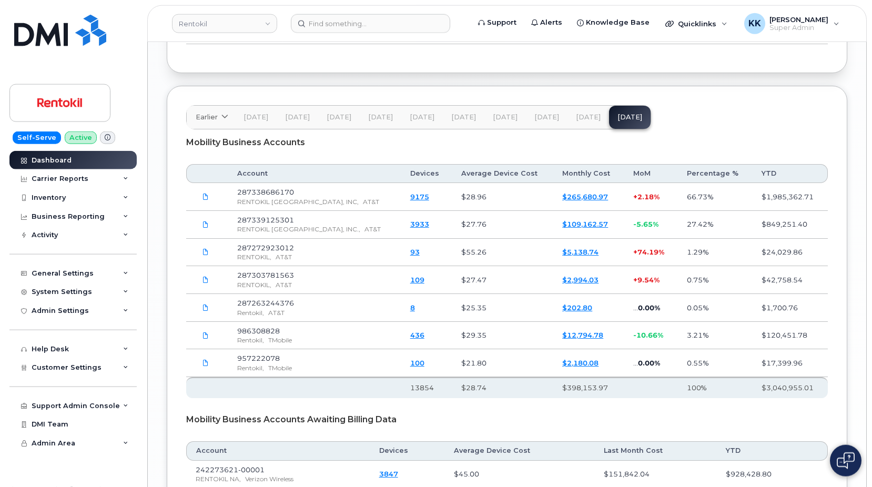
scroll to position [1556, 0]
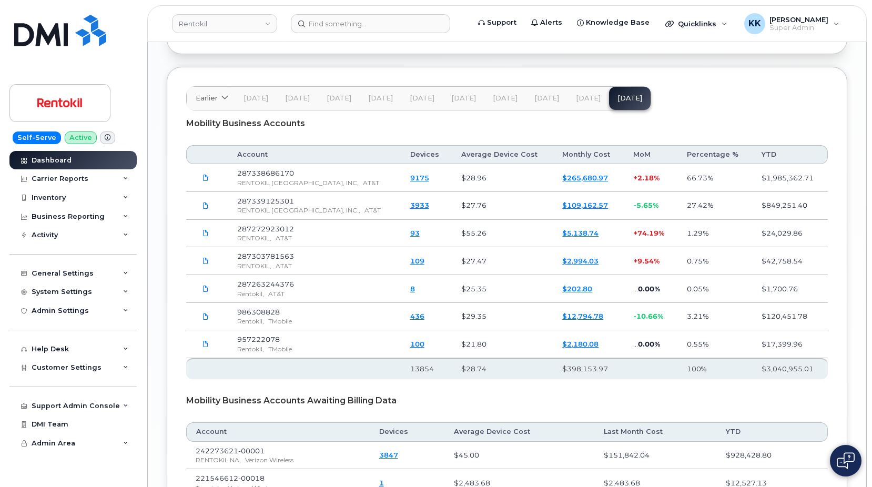
click at [588, 182] on link "$265,680.97" at bounding box center [585, 178] width 46 height 8
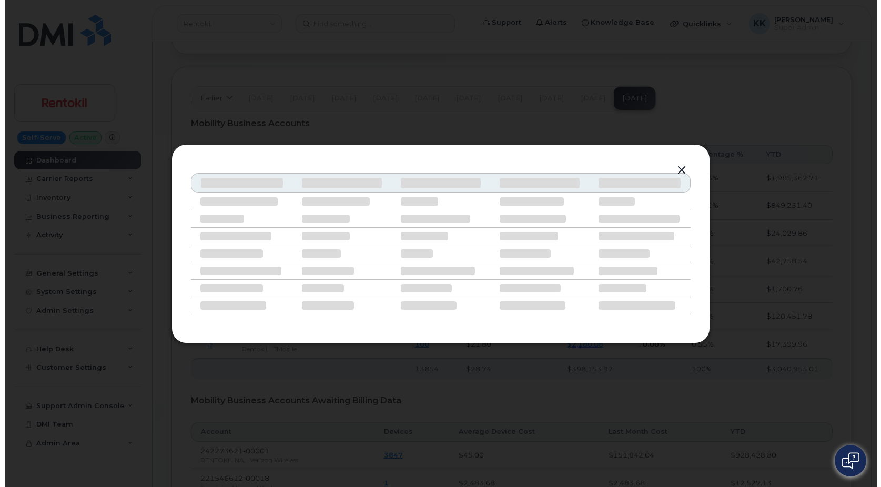
scroll to position [1537, 0]
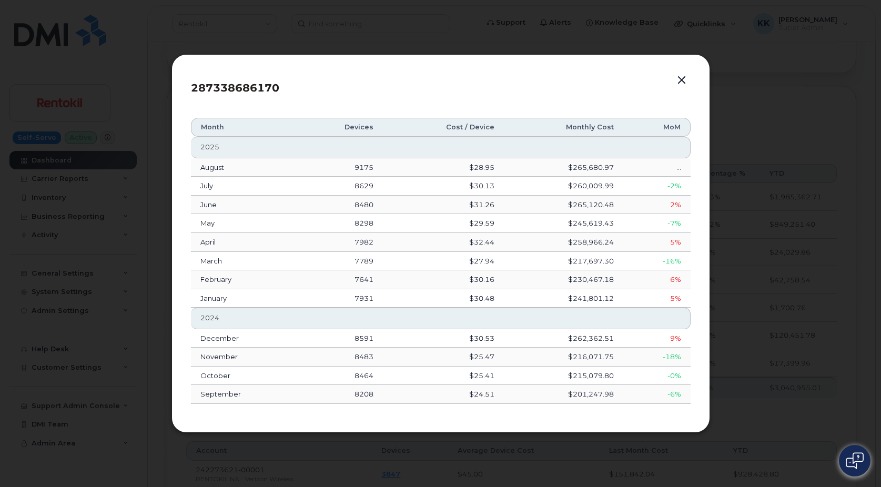
click at [684, 82] on button "button" at bounding box center [682, 80] width 16 height 15
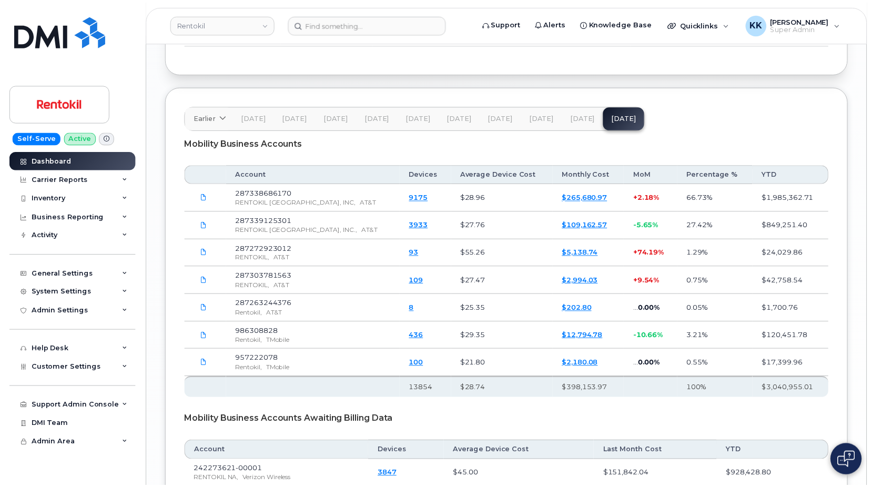
scroll to position [1556, 0]
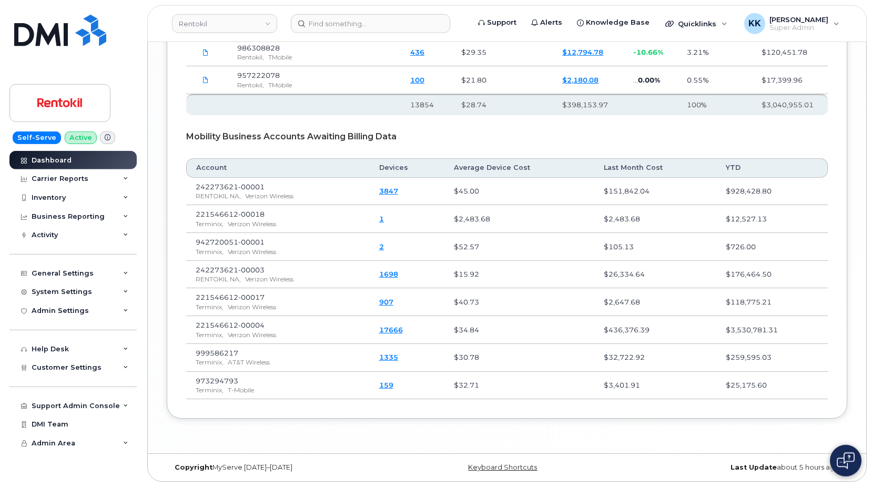
scroll to position [1854, 0]
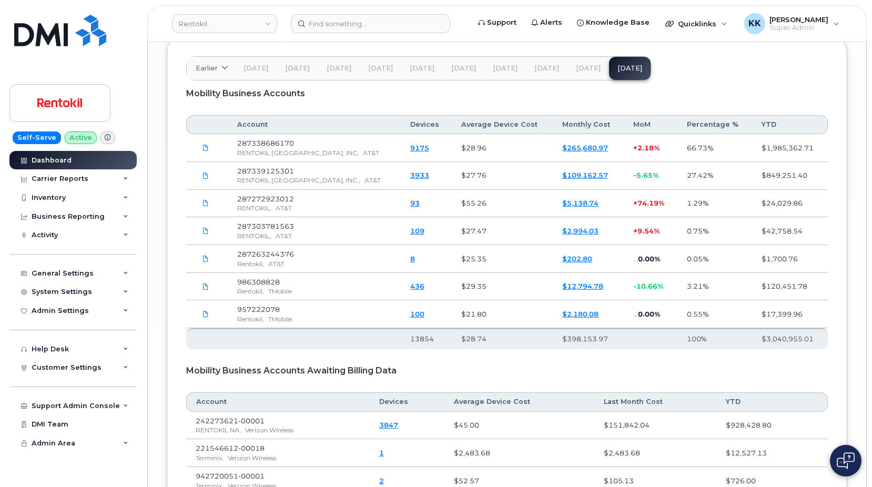
click at [583, 73] on span "[DATE]" at bounding box center [588, 68] width 25 height 8
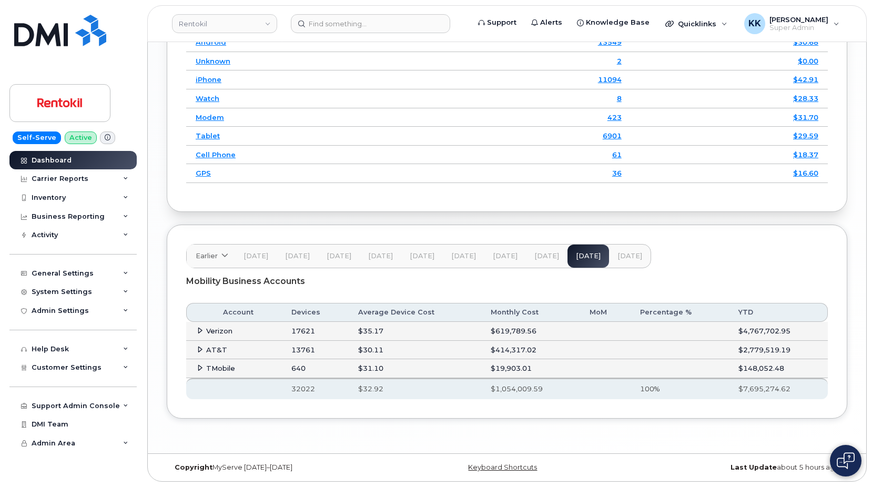
scroll to position [1433, 0]
click at [199, 334] on span at bounding box center [200, 331] width 8 height 8
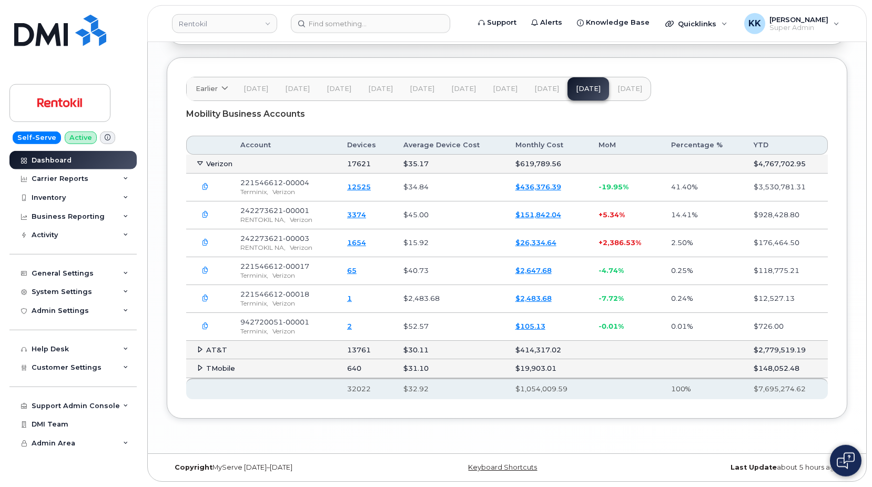
scroll to position [1600, 0]
click at [623, 95] on button "[DATE]" at bounding box center [630, 88] width 42 height 23
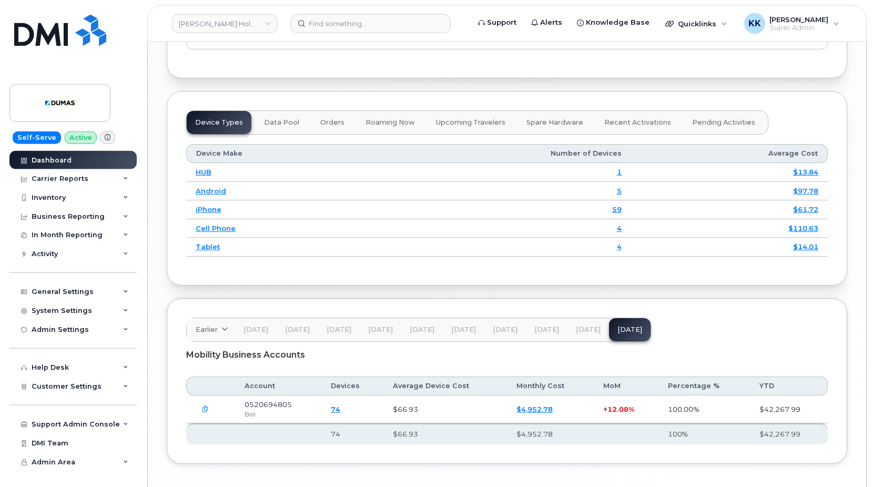
scroll to position [1263, 0]
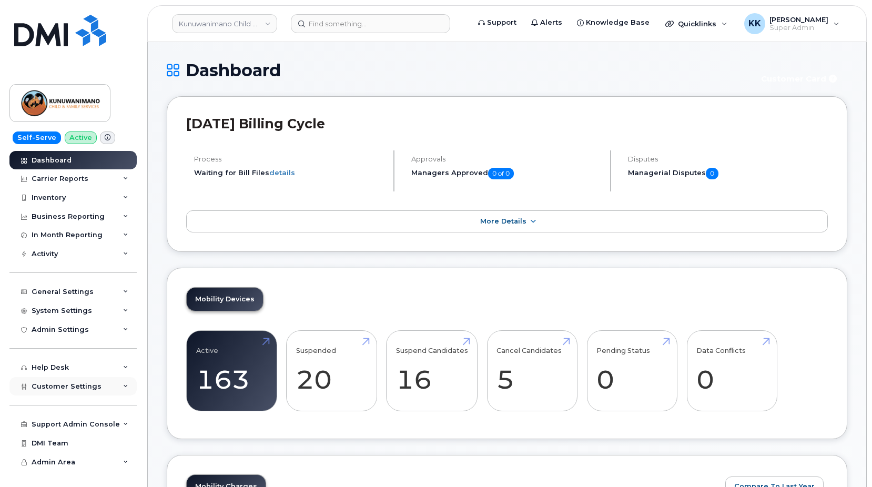
click at [75, 389] on span "Customer Settings" at bounding box center [67, 386] width 70 height 8
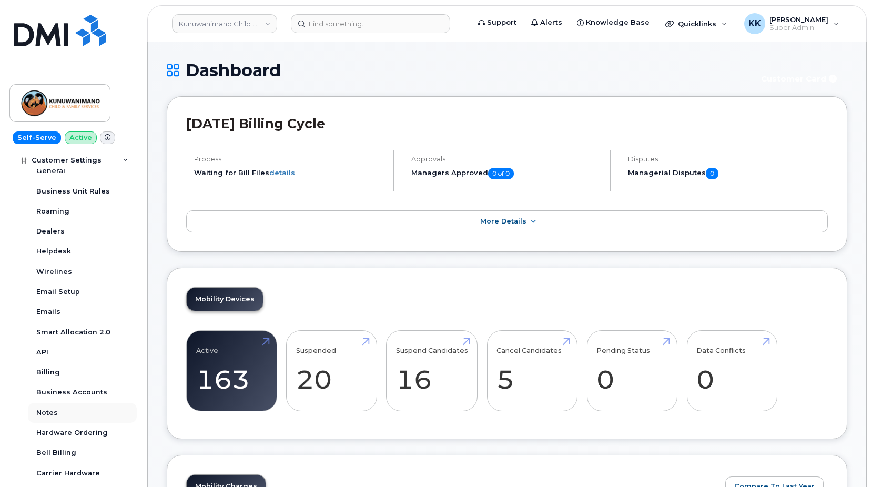
scroll to position [253, 0]
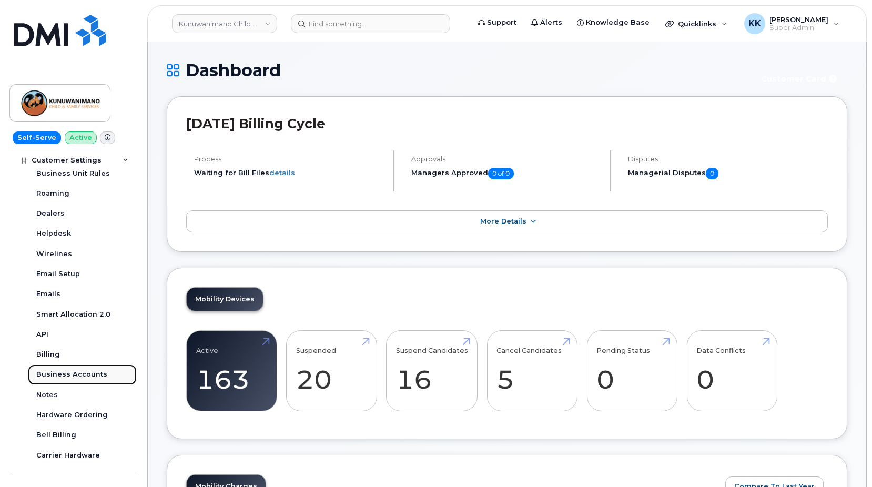
click at [75, 375] on div "Business Accounts" at bounding box center [71, 374] width 71 height 9
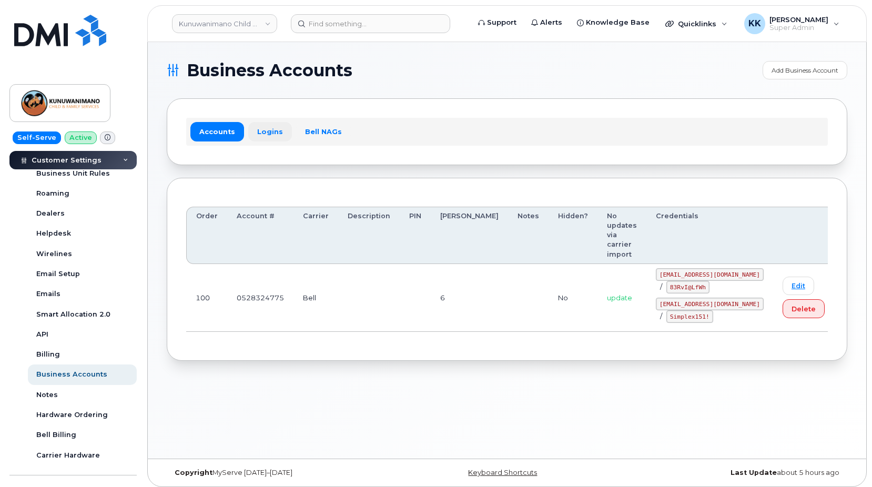
click at [264, 136] on link "Logins" at bounding box center [270, 131] width 44 height 19
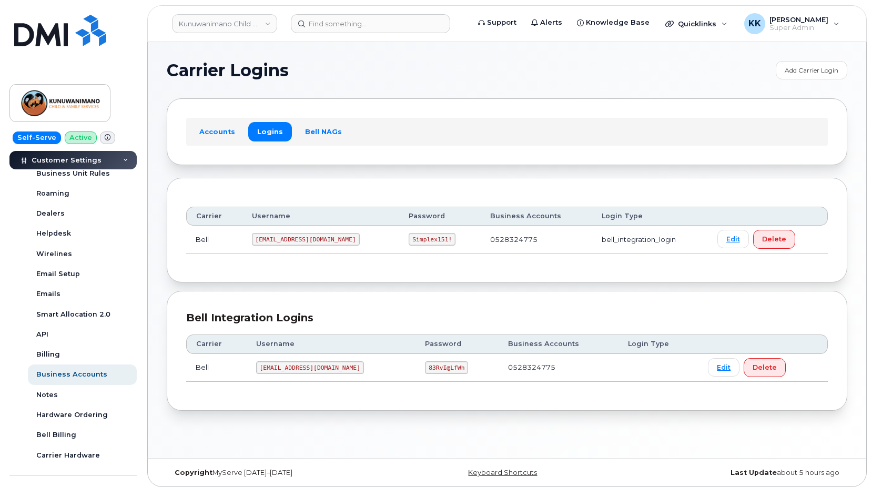
click at [284, 241] on code "1Kunuwa@myserve.ca" at bounding box center [306, 239] width 108 height 13
click at [307, 364] on code "kunuwani@myserve.ca" at bounding box center [310, 367] width 108 height 13
click at [285, 243] on code "1Kunuwa@myserve.ca" at bounding box center [306, 239] width 108 height 13
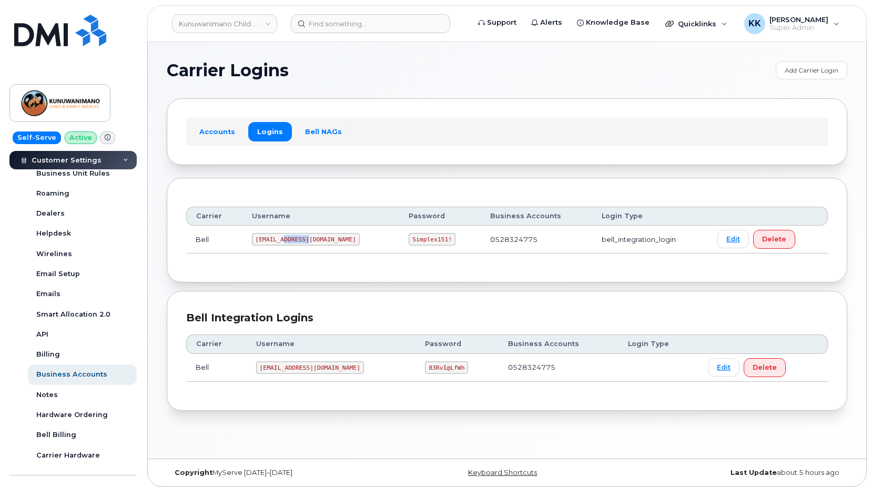
click at [285, 243] on code "1Kunuwa@myserve.ca" at bounding box center [306, 239] width 108 height 13
click at [199, 21] on link "Kunuwanimano Child and Family Services" at bounding box center [224, 23] width 105 height 19
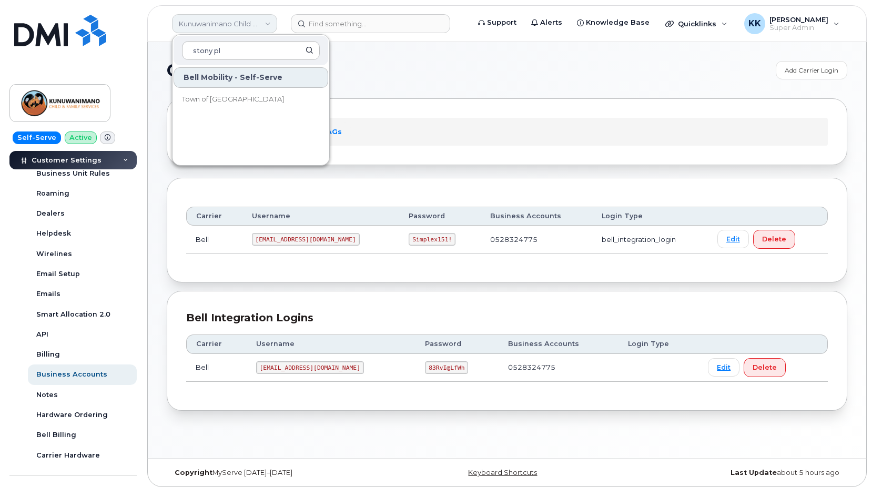
type input "stony pla"
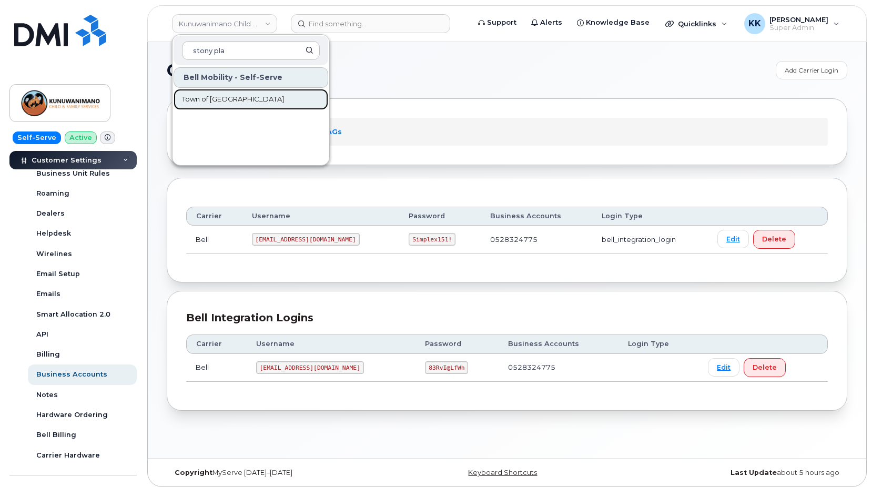
click at [215, 95] on span "Town of Stony Plain" at bounding box center [233, 99] width 102 height 11
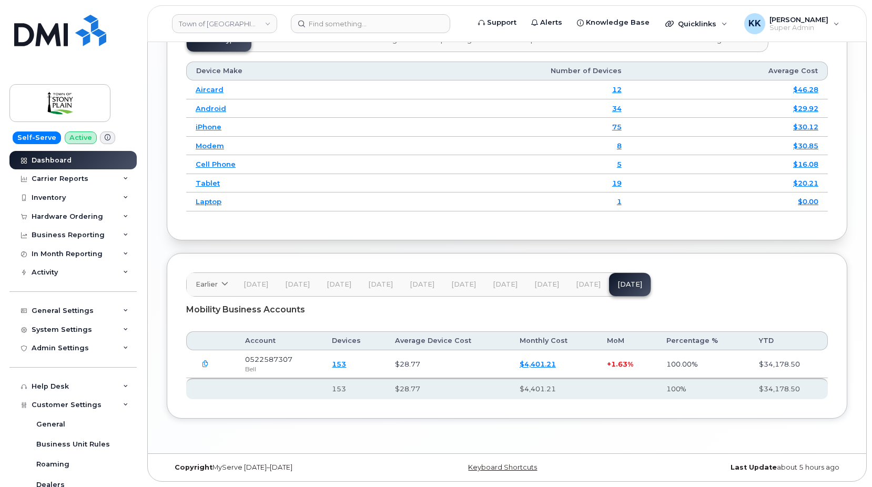
scroll to position [253, 0]
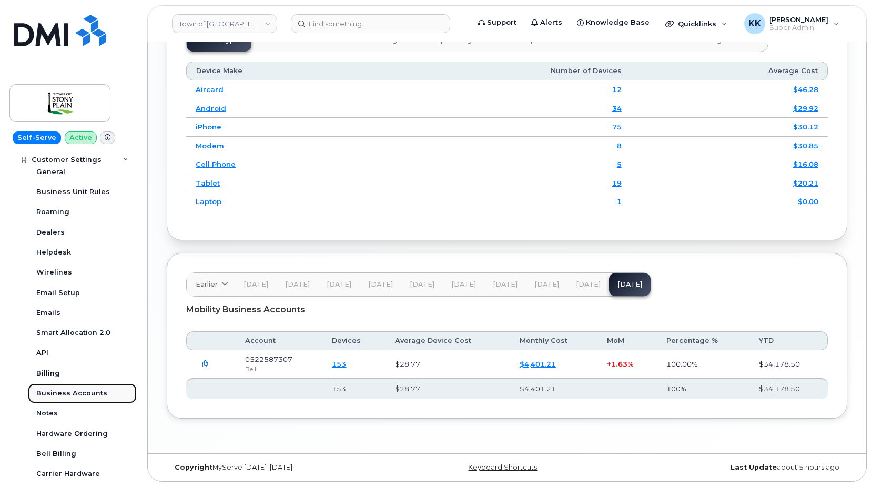
click at [79, 391] on div "Business Accounts" at bounding box center [71, 393] width 71 height 9
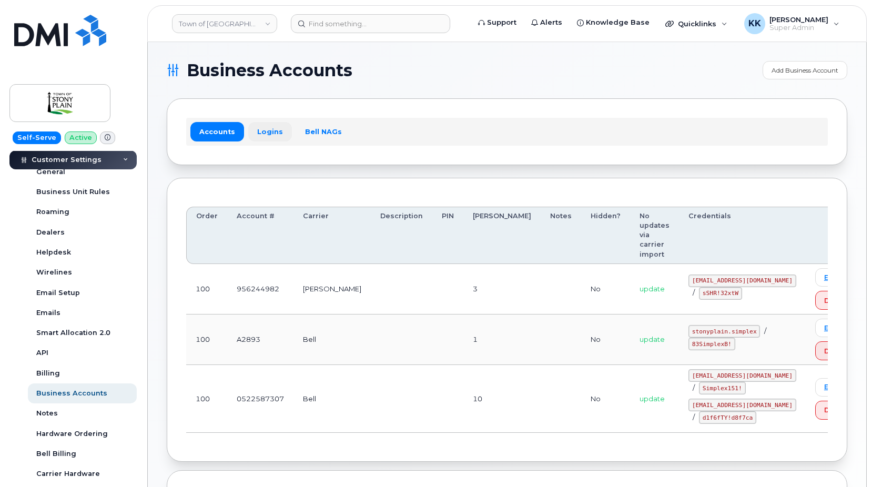
click at [266, 124] on link "Logins" at bounding box center [270, 131] width 44 height 19
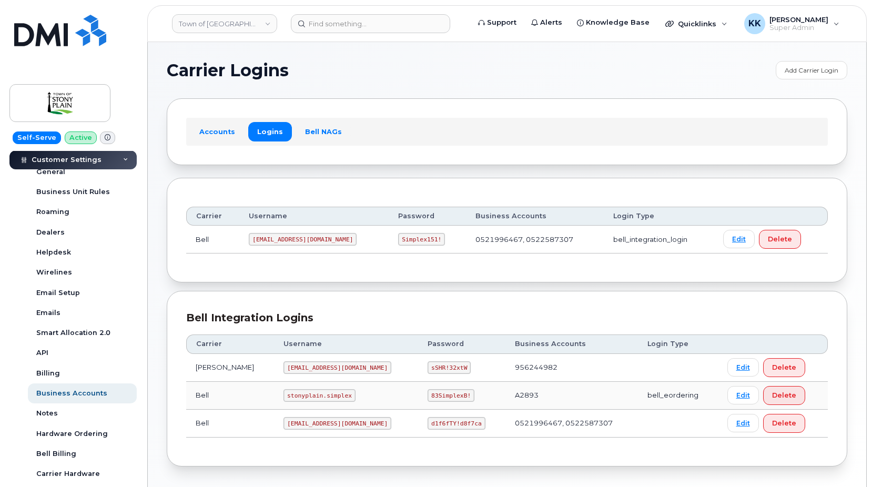
click at [285, 367] on code "stonyrogers@myserve.ca" at bounding box center [338, 367] width 108 height 13
click at [428, 369] on code "sSHR!32xtW" at bounding box center [449, 367] width 43 height 13
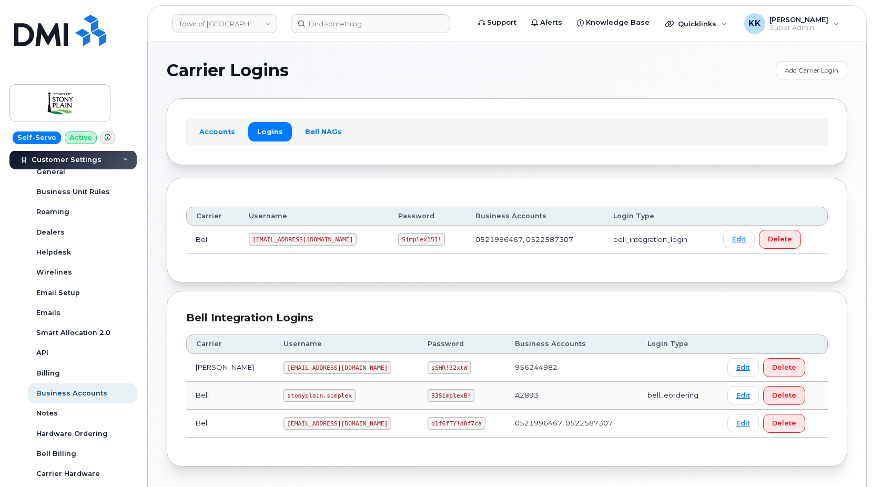
click at [428, 369] on code "sSHR!32xtW" at bounding box center [449, 367] width 43 height 13
click at [229, 25] on link "Town of Stony Plain" at bounding box center [224, 23] width 105 height 19
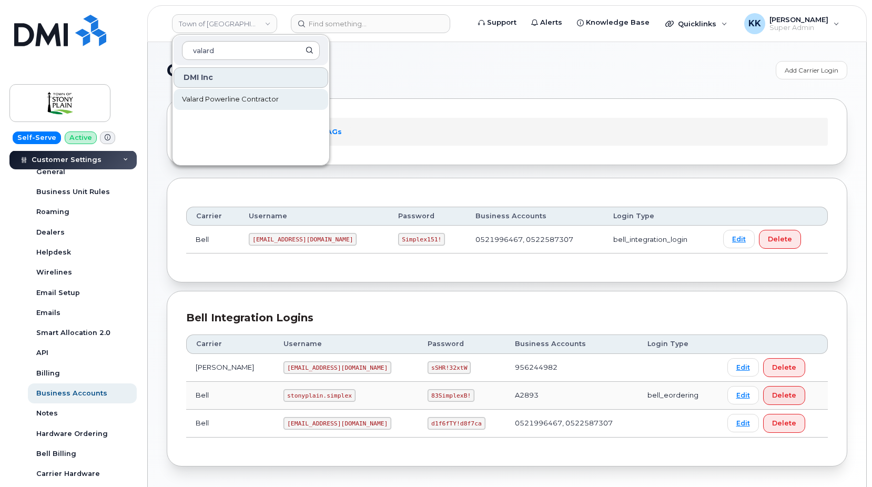
type input "valard"
click at [221, 100] on span "Valard Powerline Contractor" at bounding box center [230, 99] width 97 height 11
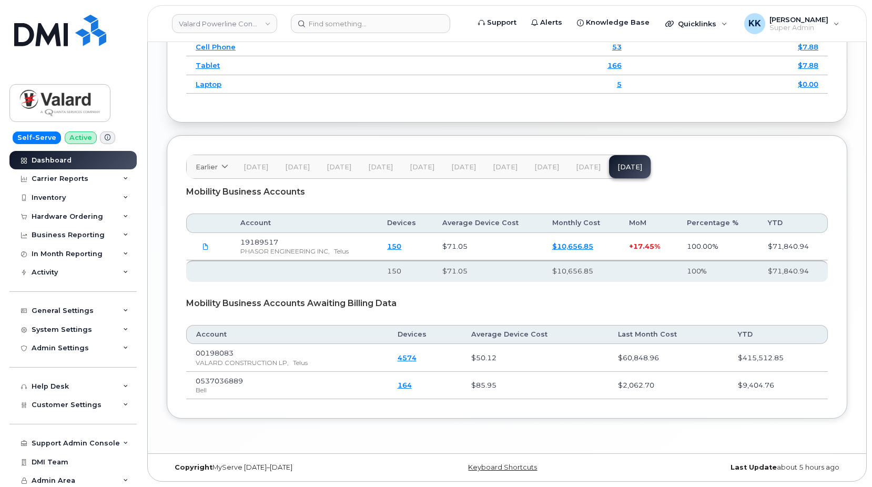
scroll to position [1475, 0]
click at [57, 402] on span "Customer Settings" at bounding box center [67, 405] width 70 height 8
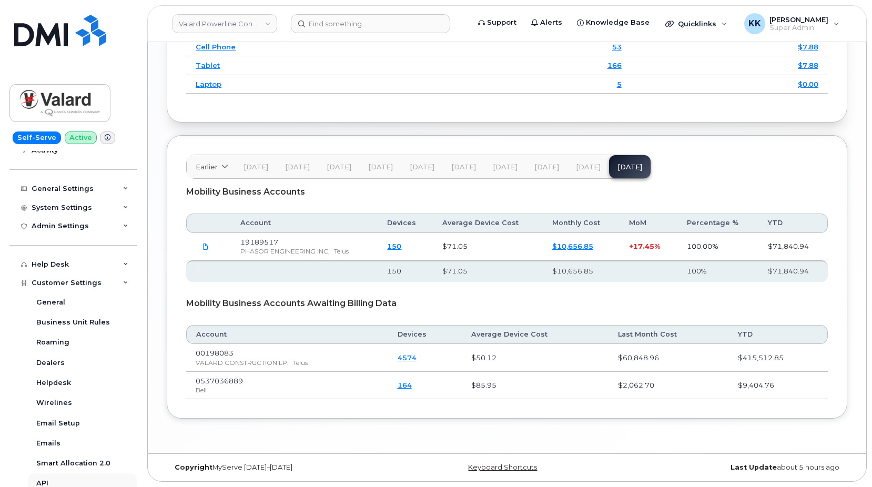
scroll to position [202, 0]
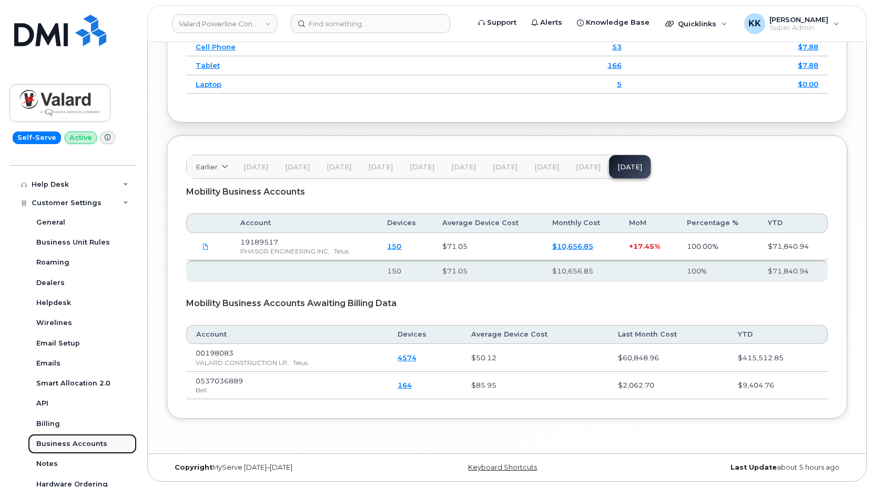
click at [76, 438] on link "Business Accounts" at bounding box center [82, 444] width 109 height 20
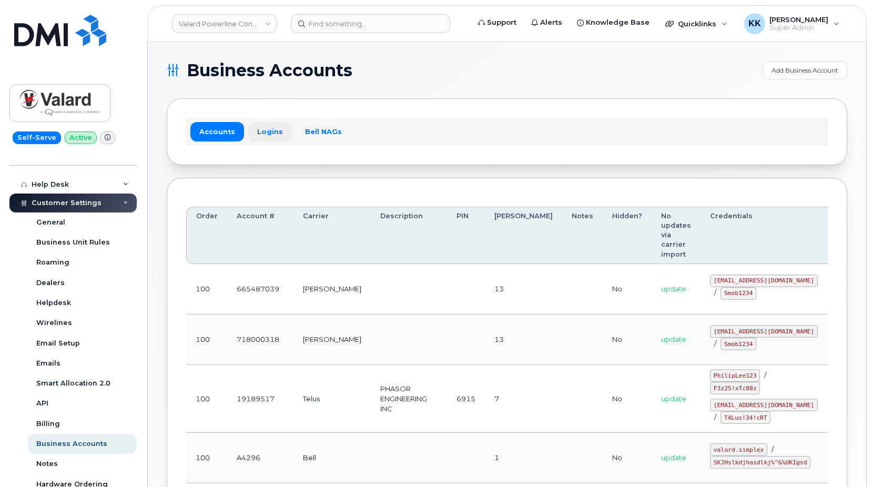
click at [265, 137] on link "Logins" at bounding box center [270, 131] width 44 height 19
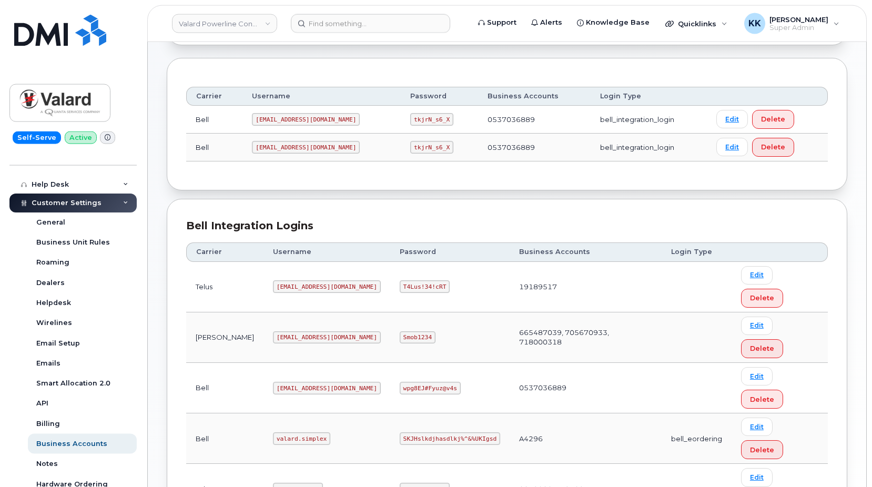
scroll to position [124, 0]
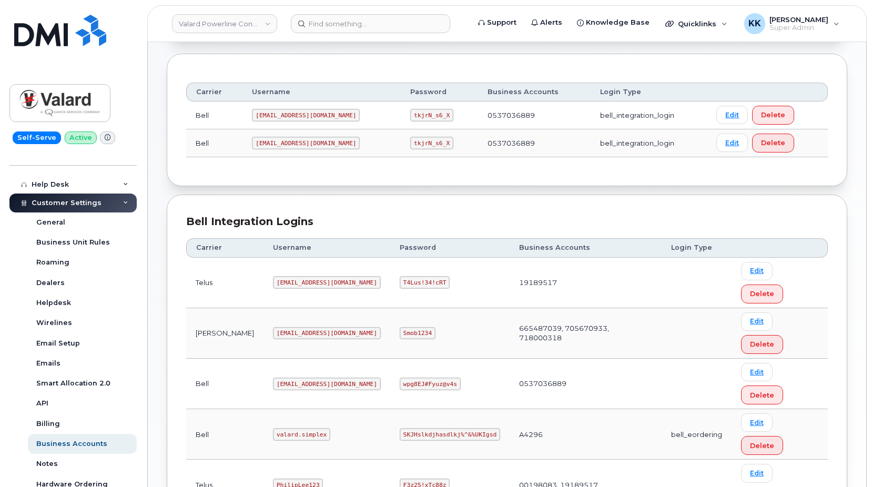
click at [293, 327] on code "[EMAIL_ADDRESS][DOMAIN_NAME]" at bounding box center [327, 333] width 108 height 13
click at [400, 327] on code "Smob1234" at bounding box center [418, 333] width 36 height 13
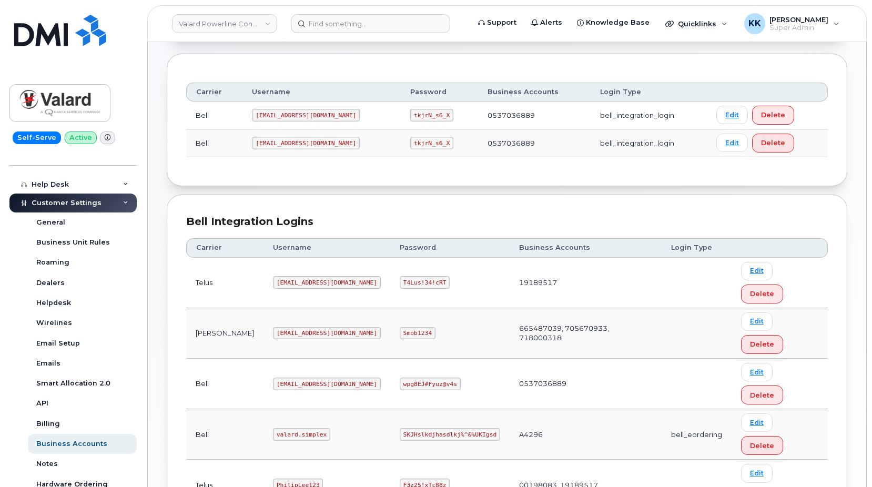
click at [400, 327] on code "Smob1234" at bounding box center [418, 333] width 36 height 13
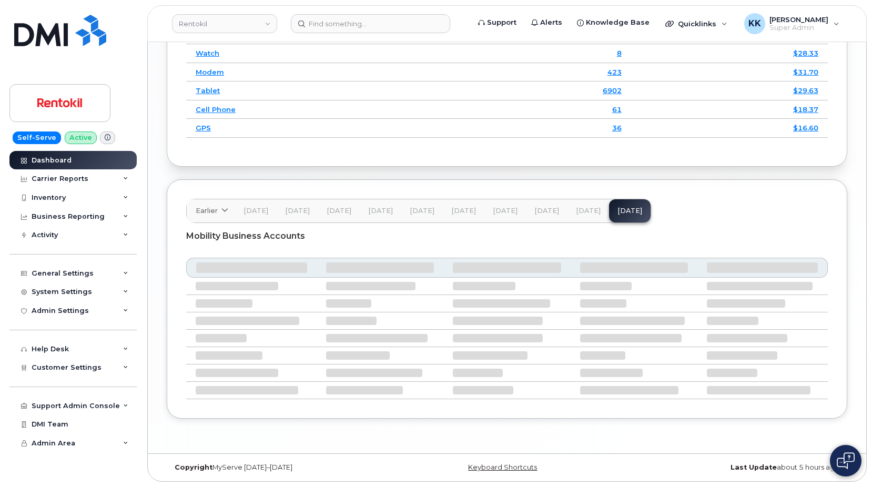
scroll to position [1477, 0]
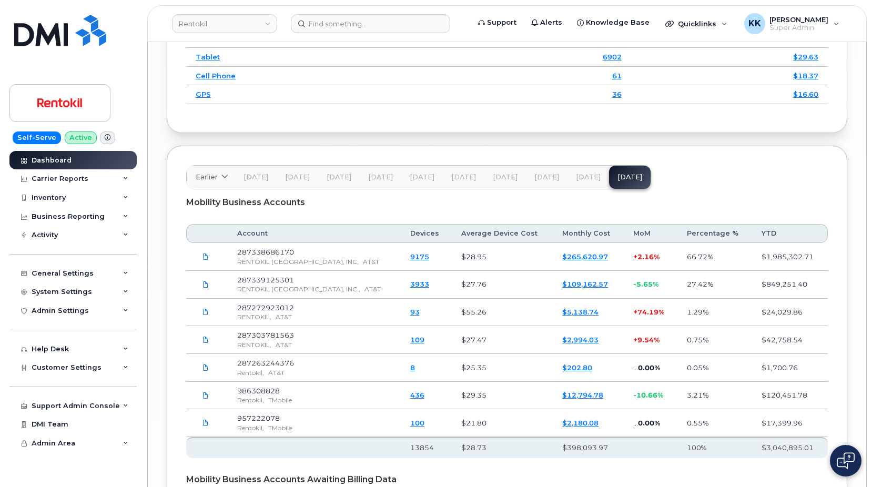
click at [579, 261] on link "$265,620.97" at bounding box center [585, 257] width 46 height 8
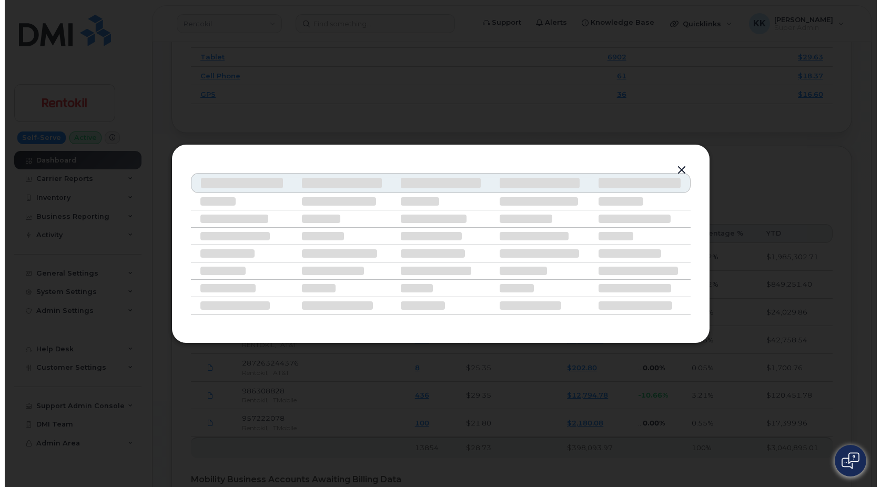
scroll to position [1458, 0]
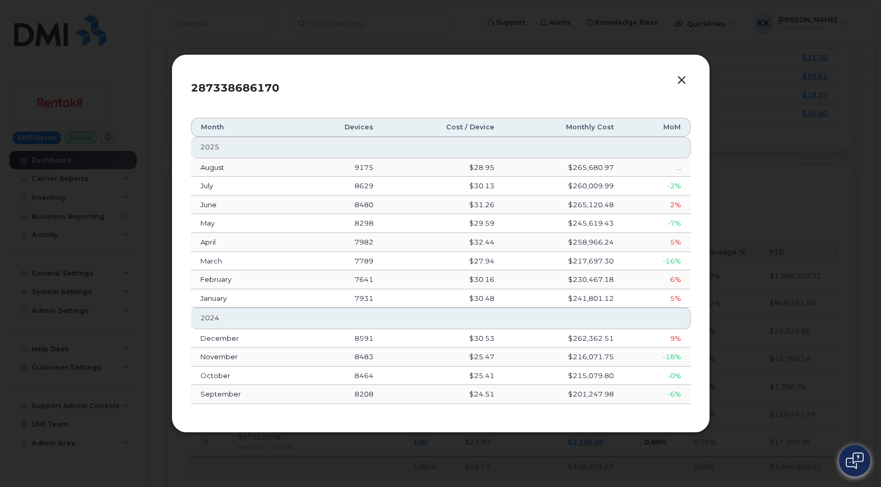
click at [681, 81] on button "button" at bounding box center [682, 80] width 16 height 15
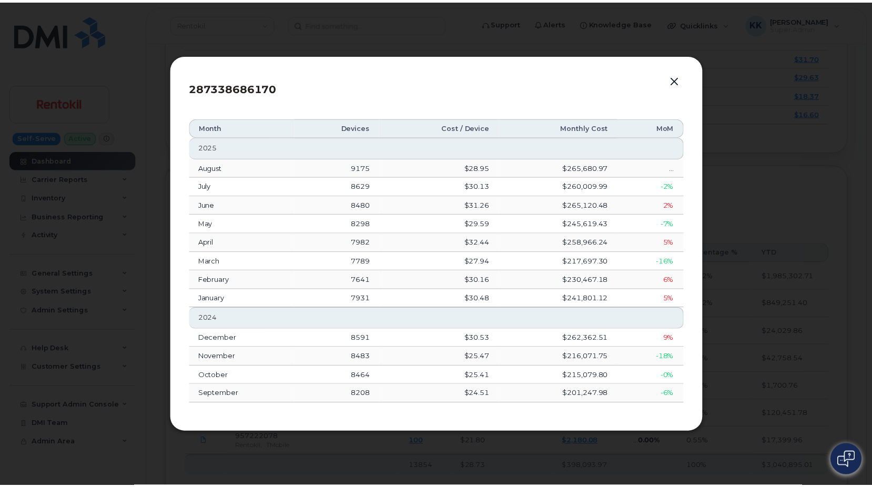
scroll to position [1477, 0]
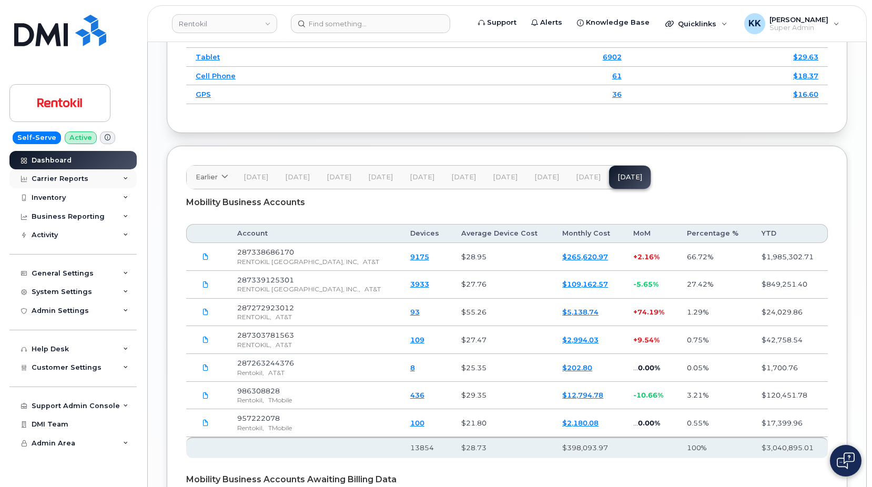
click at [61, 179] on div "Carrier Reports" at bounding box center [60, 179] width 57 height 8
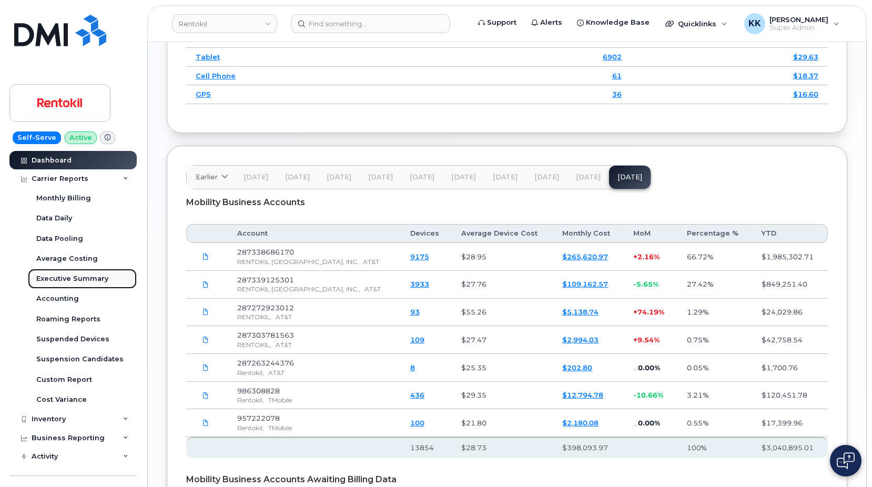
click at [59, 274] on link "Executive Summary" at bounding box center [82, 279] width 109 height 20
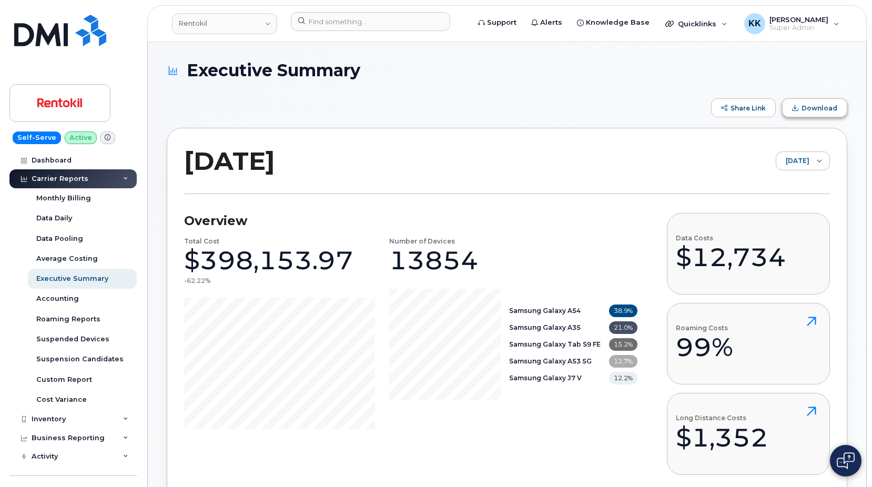
click at [819, 114] on button "Download" at bounding box center [814, 107] width 65 height 19
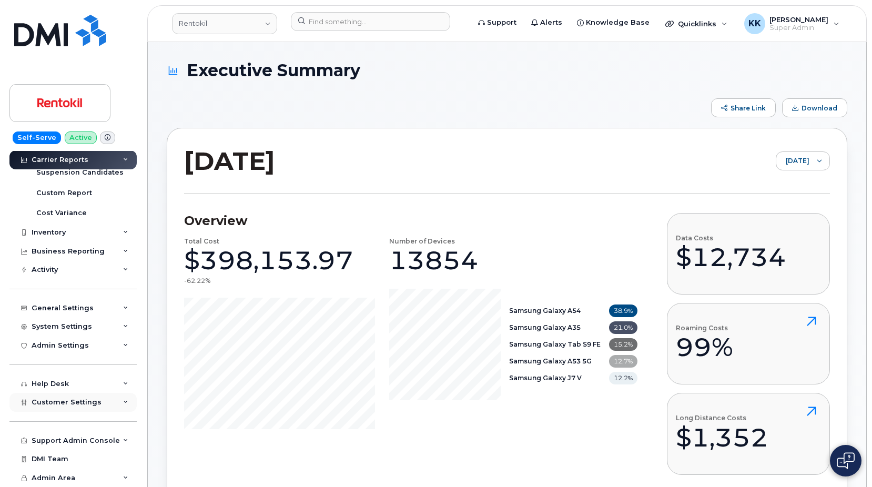
click at [62, 400] on span "Customer Settings" at bounding box center [67, 402] width 70 height 8
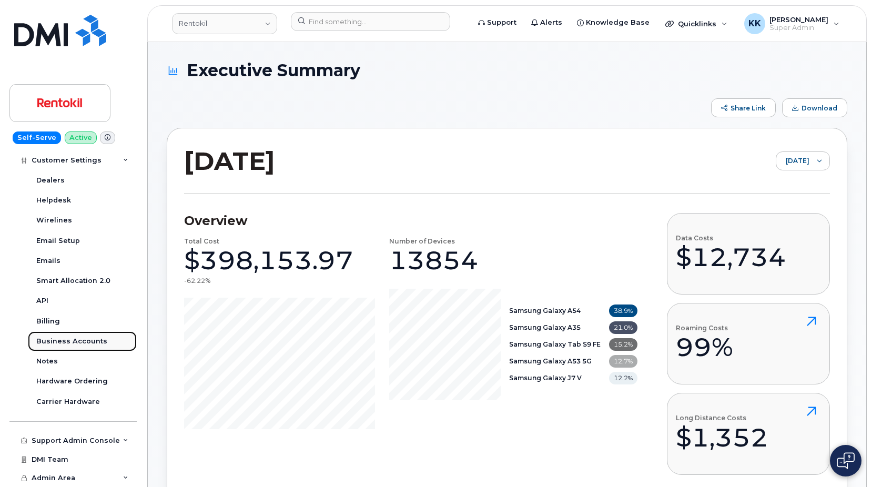
click at [82, 341] on div "Business Accounts" at bounding box center [71, 341] width 71 height 9
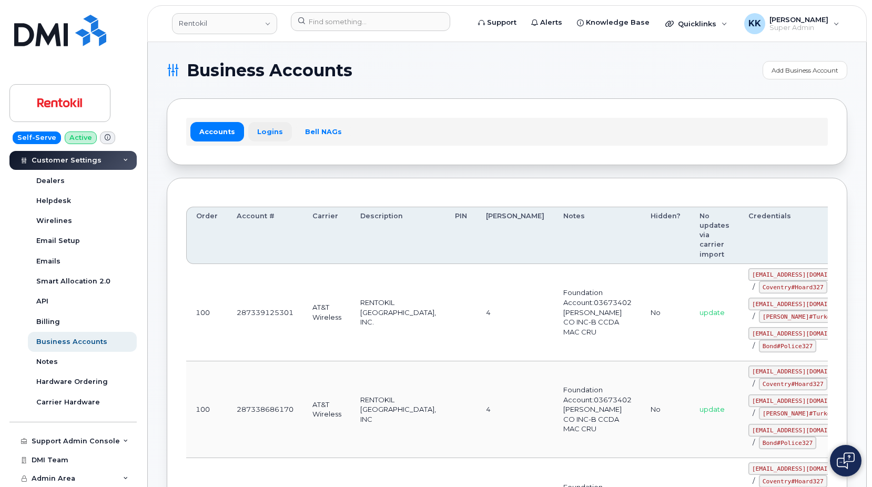
click at [263, 136] on link "Logins" at bounding box center [270, 131] width 44 height 19
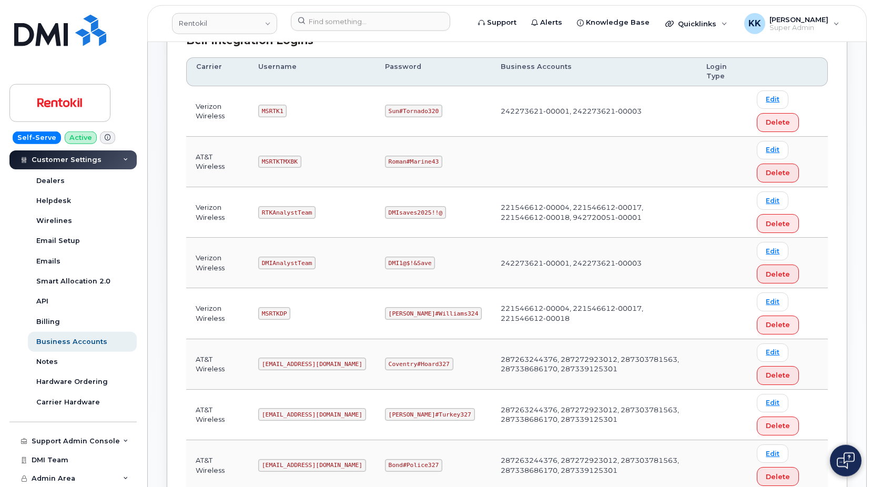
scroll to position [322, 0]
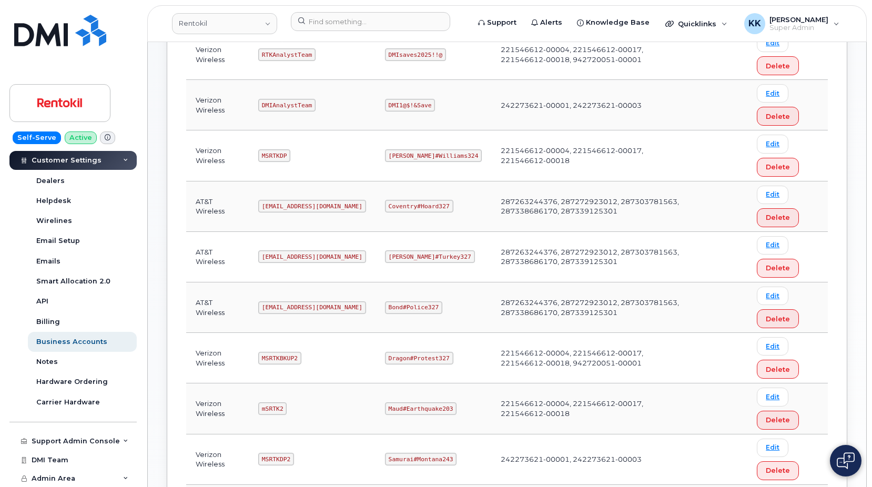
click at [321, 305] on code "[EMAIL_ADDRESS][DOMAIN_NAME]" at bounding box center [312, 307] width 108 height 13
click at [411, 303] on code "Bond#Police327" at bounding box center [413, 307] width 57 height 13
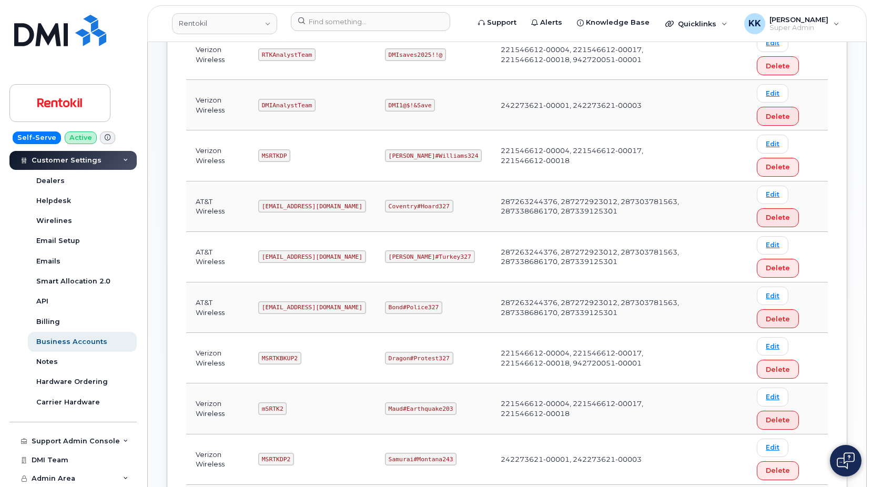
click at [411, 303] on code "Bond#Police327" at bounding box center [413, 307] width 57 height 13
